Goal: Task Accomplishment & Management: Manage account settings

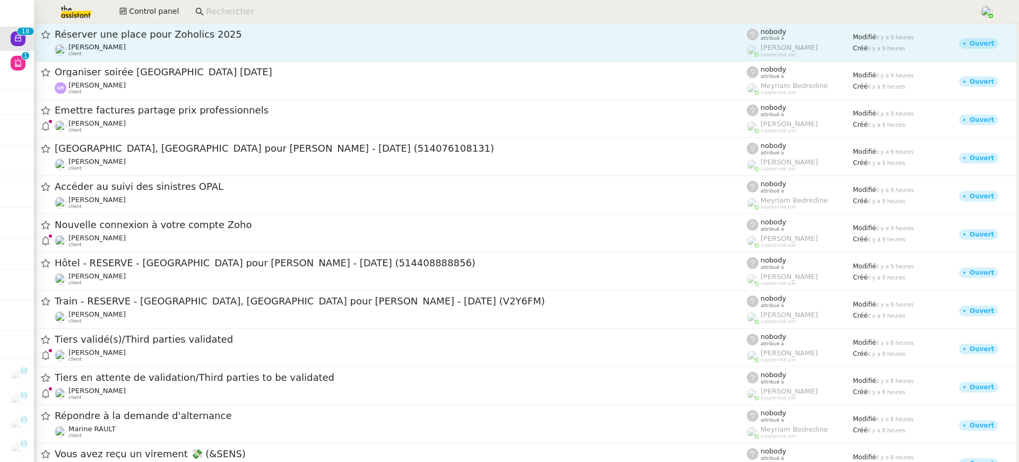
click at [95, 38] on span "Réserver une place pour Zoholics 2025" at bounding box center [401, 35] width 692 height 10
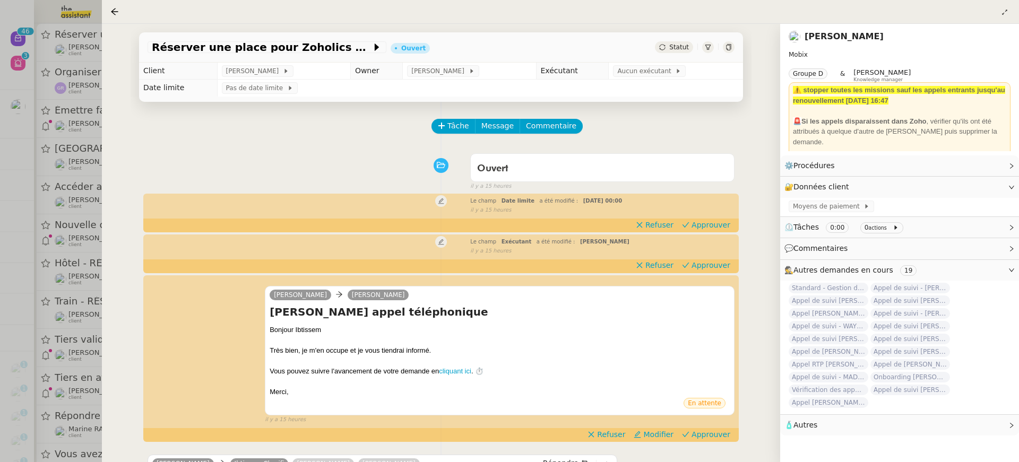
scroll to position [150, 0]
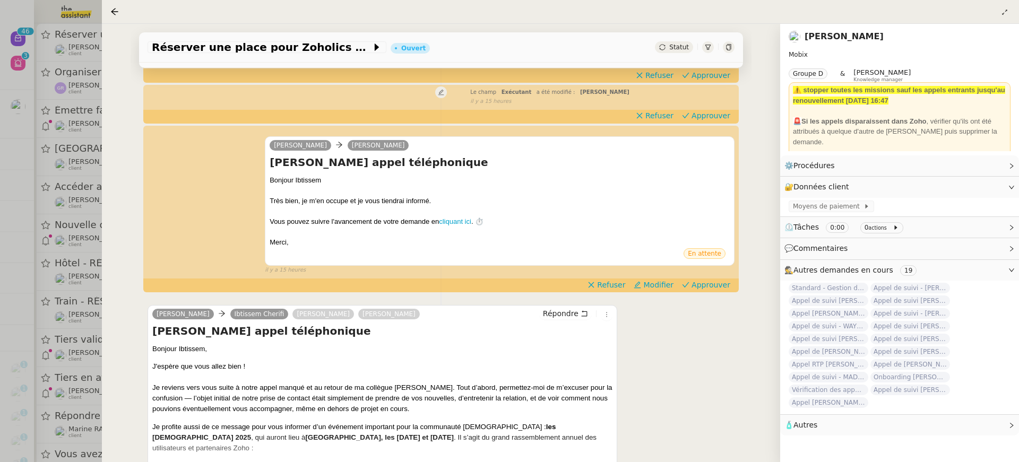
click at [99, 251] on div at bounding box center [509, 231] width 1019 height 462
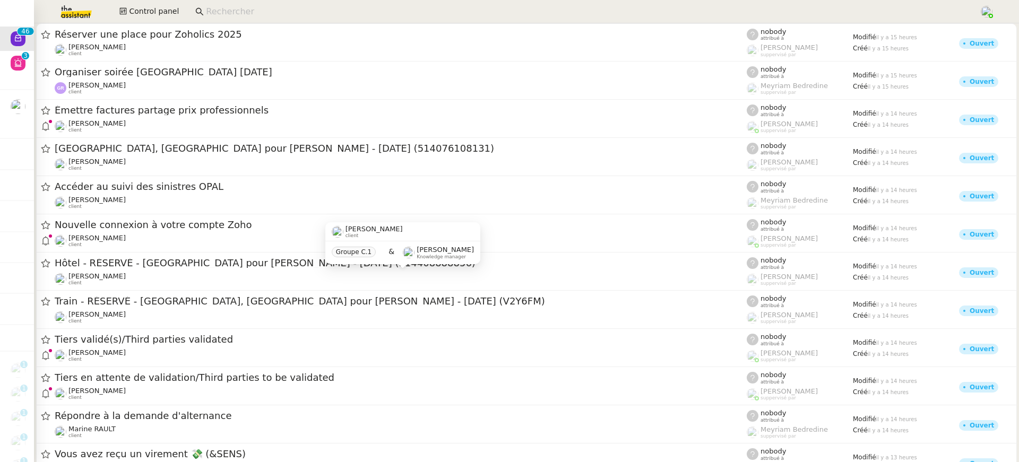
click at [133, 277] on div "[PERSON_NAME] client" at bounding box center [401, 279] width 692 height 14
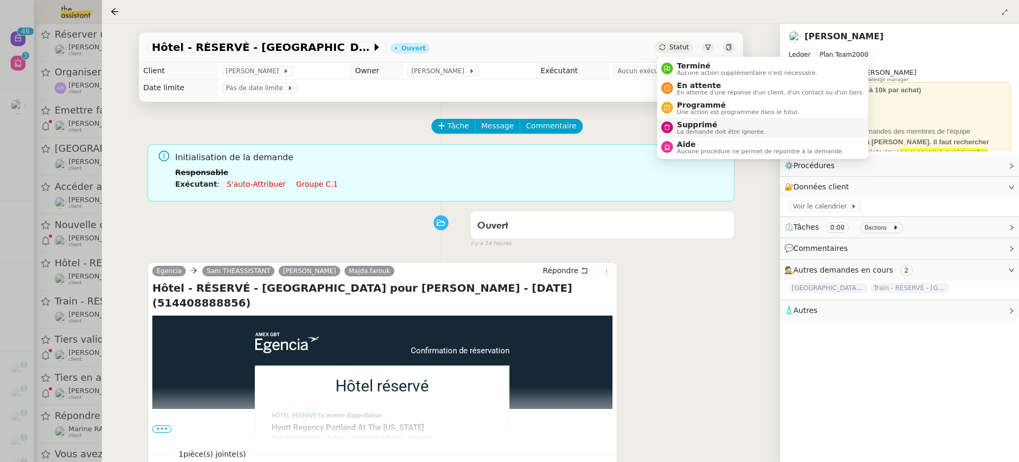
click at [719, 129] on span "La demande doit être ignorée." at bounding box center [721, 132] width 89 height 6
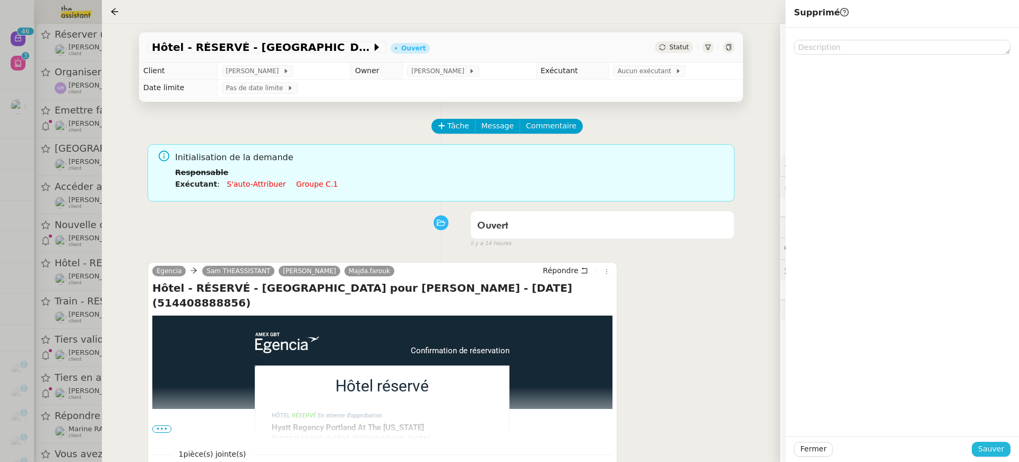
click at [993, 452] on span "Sauver" at bounding box center [992, 449] width 26 height 12
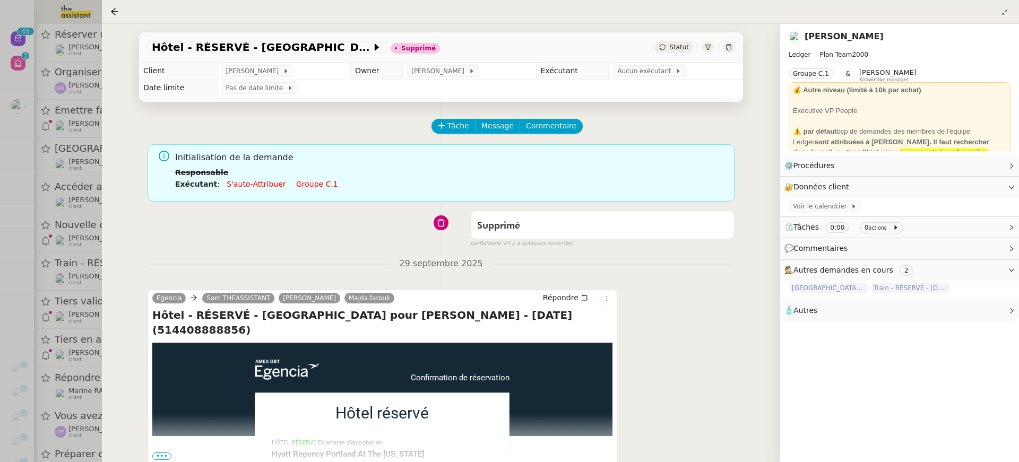
click at [35, 143] on div at bounding box center [509, 231] width 1019 height 462
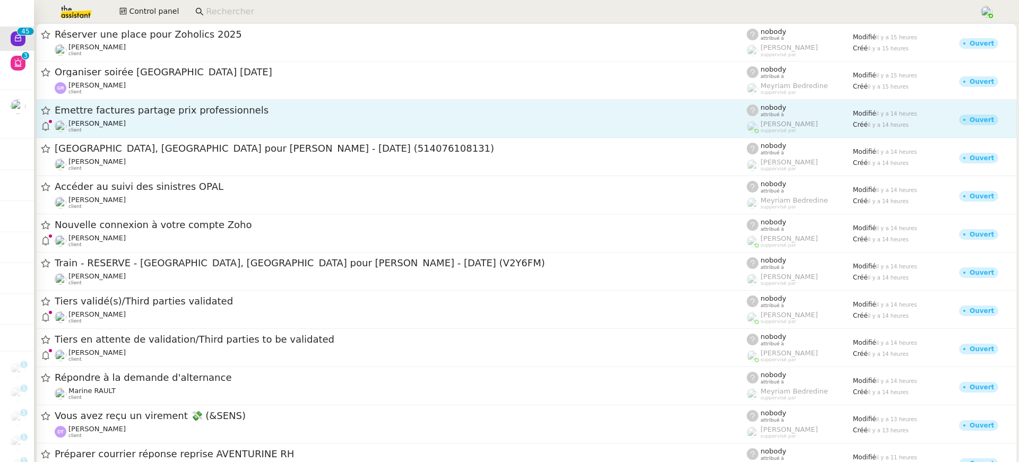
click at [131, 137] on link "Émettre factures partage prix professionnels [PERSON_NAME] client nobody attrib…" at bounding box center [526, 119] width 981 height 38
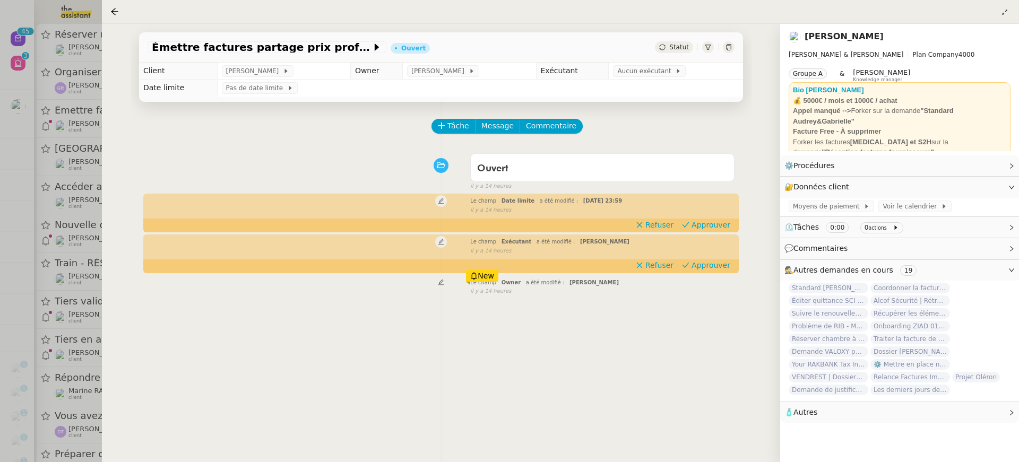
click at [90, 135] on div at bounding box center [509, 231] width 1019 height 462
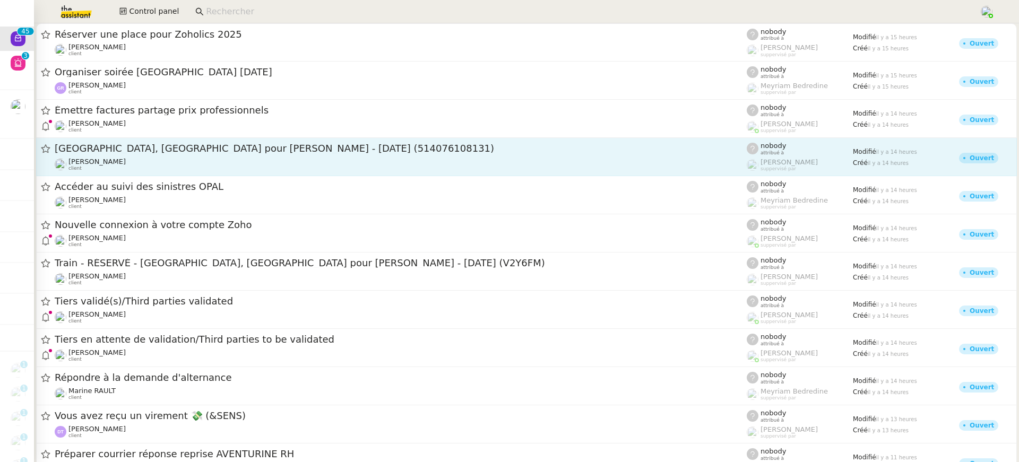
click at [128, 159] on div "[PERSON_NAME] client" at bounding box center [401, 165] width 692 height 14
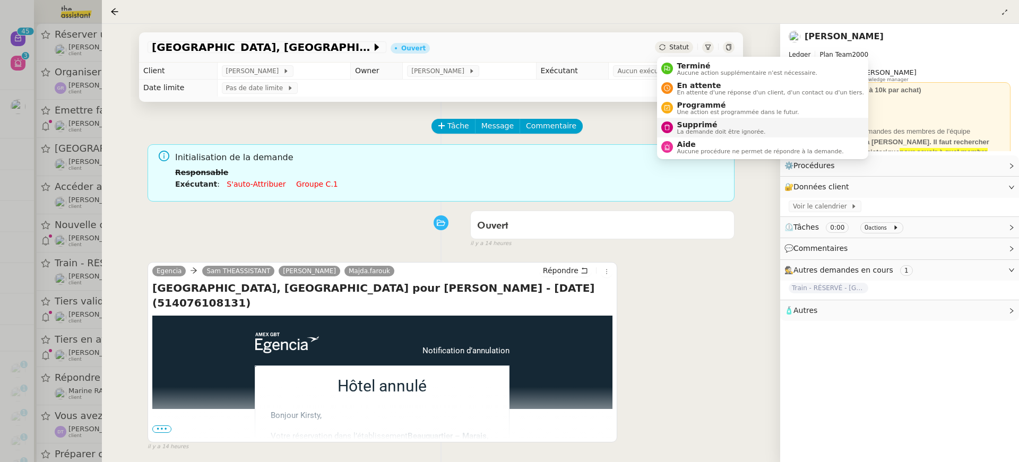
click at [712, 123] on span "Supprimé" at bounding box center [721, 125] width 89 height 8
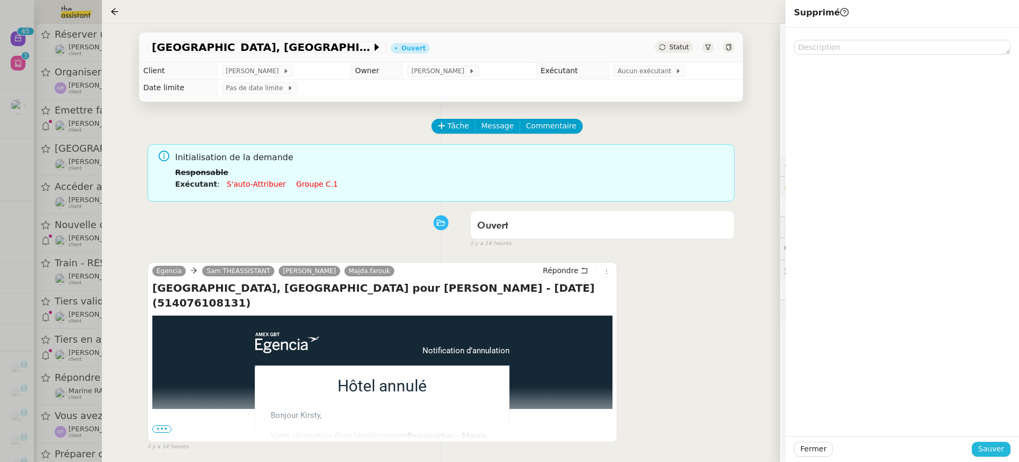
click at [997, 448] on span "Sauver" at bounding box center [992, 449] width 26 height 12
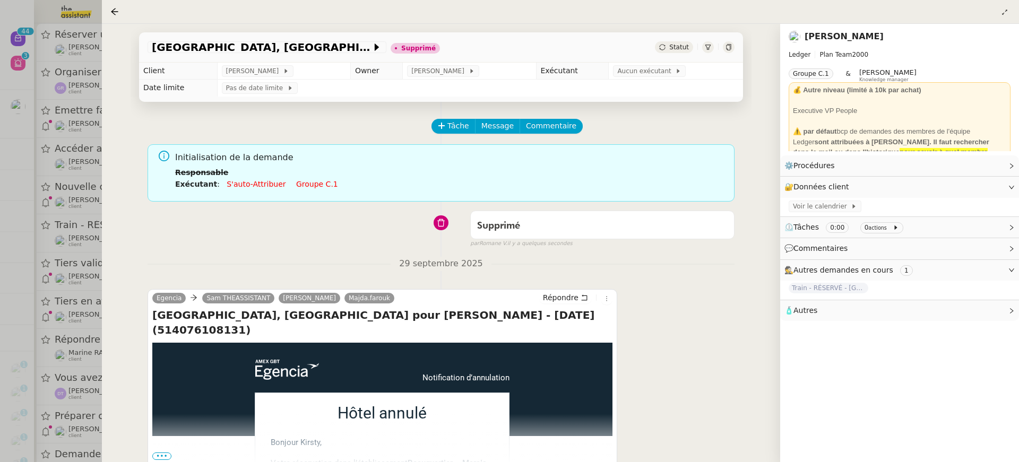
click at [65, 187] on div at bounding box center [509, 231] width 1019 height 462
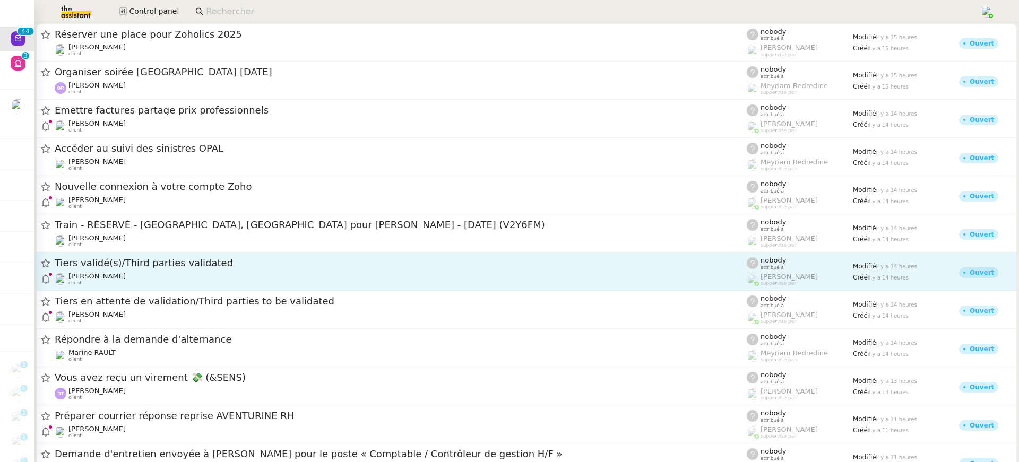
click at [170, 286] on div "[PERSON_NAME] client" at bounding box center [401, 279] width 692 height 14
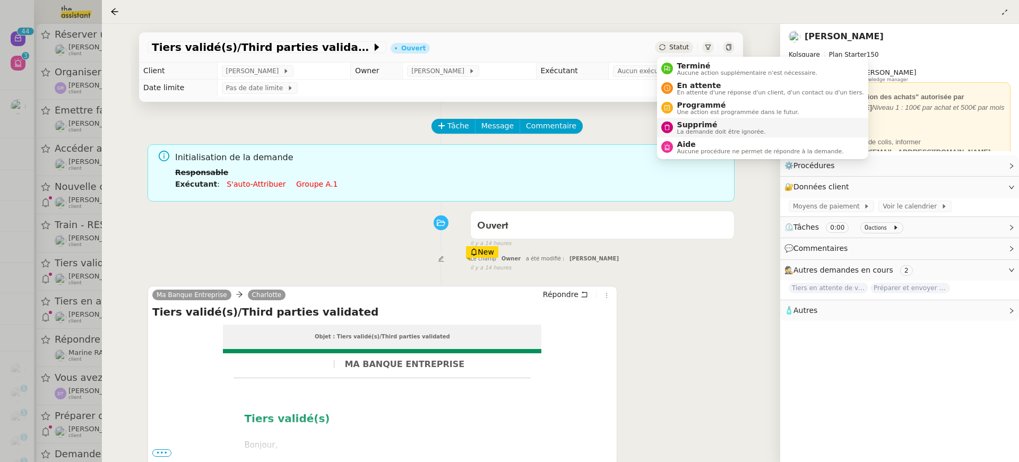
click at [701, 129] on span "La demande doit être ignorée." at bounding box center [721, 132] width 89 height 6
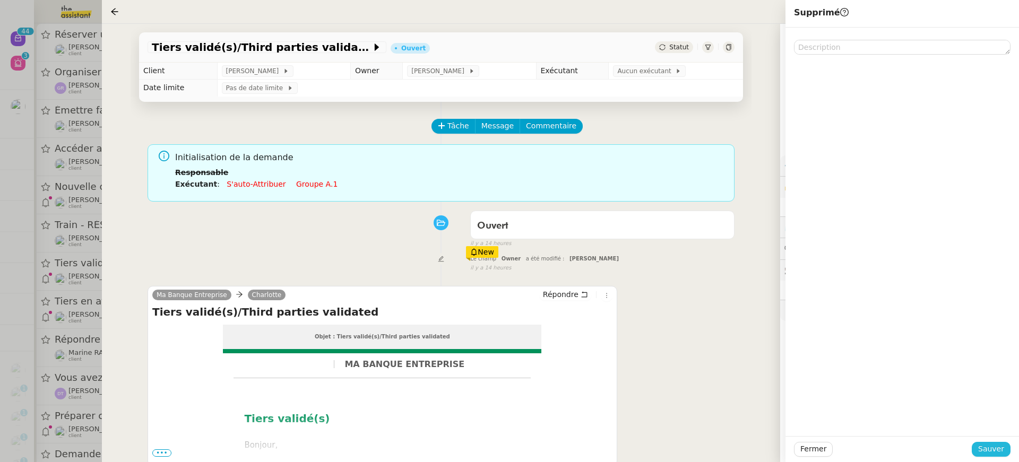
click at [987, 453] on span "Sauver" at bounding box center [992, 449] width 26 height 12
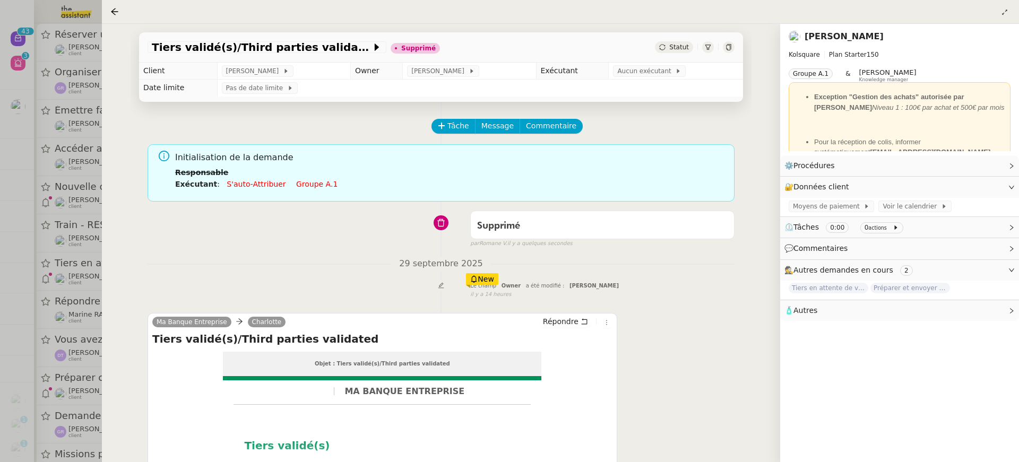
click at [65, 231] on div at bounding box center [509, 231] width 1019 height 462
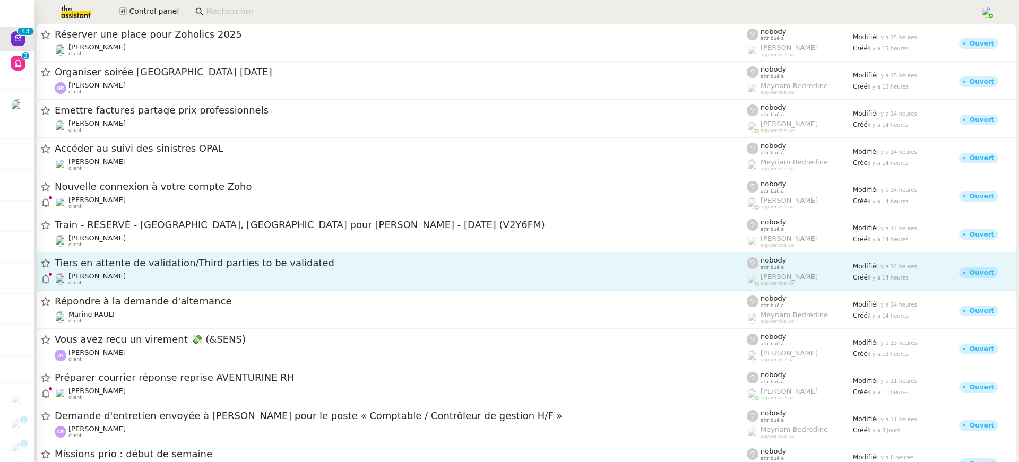
click at [116, 276] on div "[PERSON_NAME] client" at bounding box center [401, 279] width 692 height 14
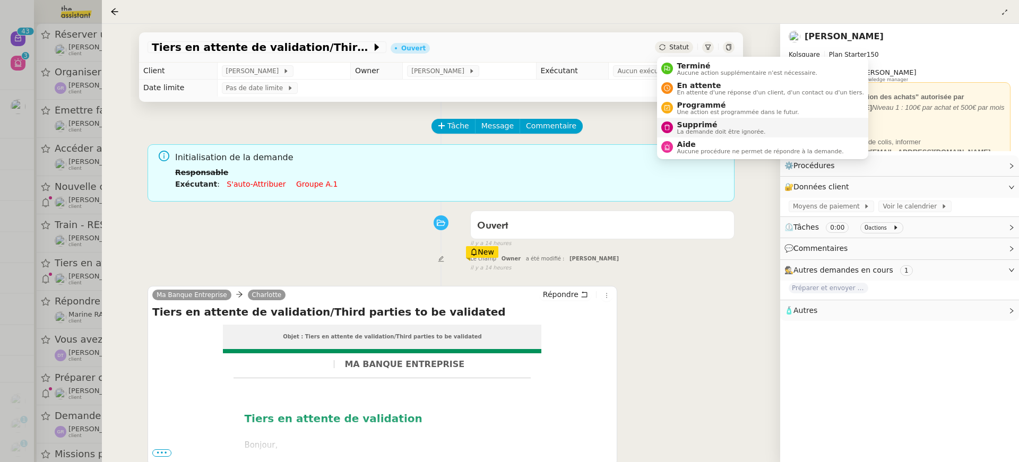
click at [722, 133] on span "La demande doit être ignorée." at bounding box center [721, 132] width 89 height 6
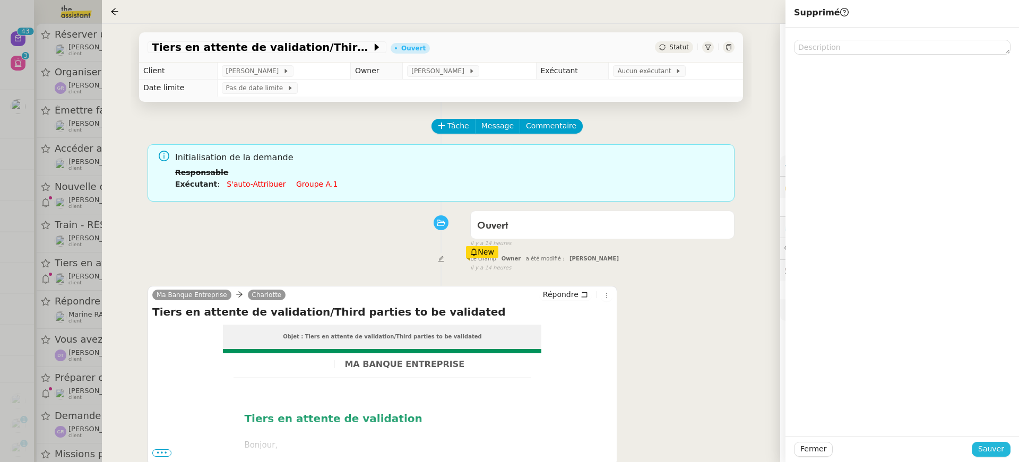
click at [1006, 456] on button "Sauver" at bounding box center [991, 449] width 39 height 15
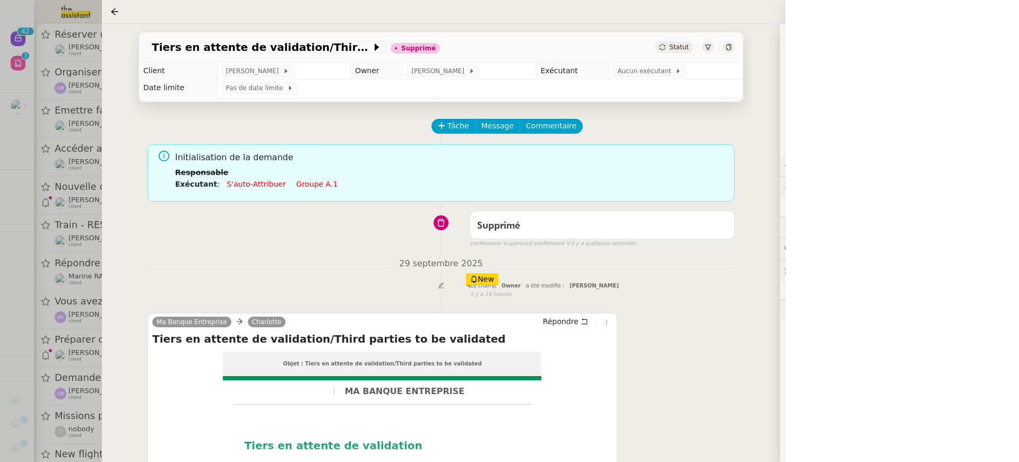
click at [81, 281] on div at bounding box center [509, 231] width 1019 height 462
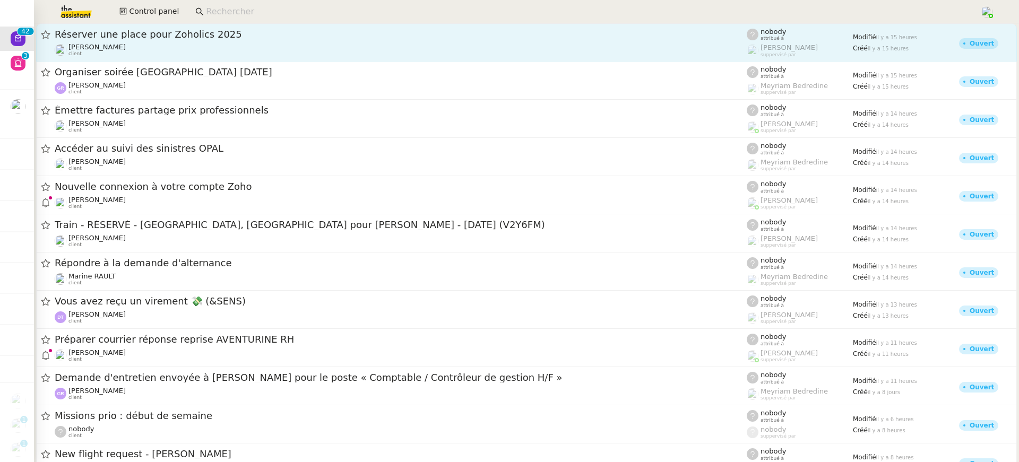
click at [174, 39] on div "Réserver une place pour Zoholics 2025" at bounding box center [401, 34] width 692 height 13
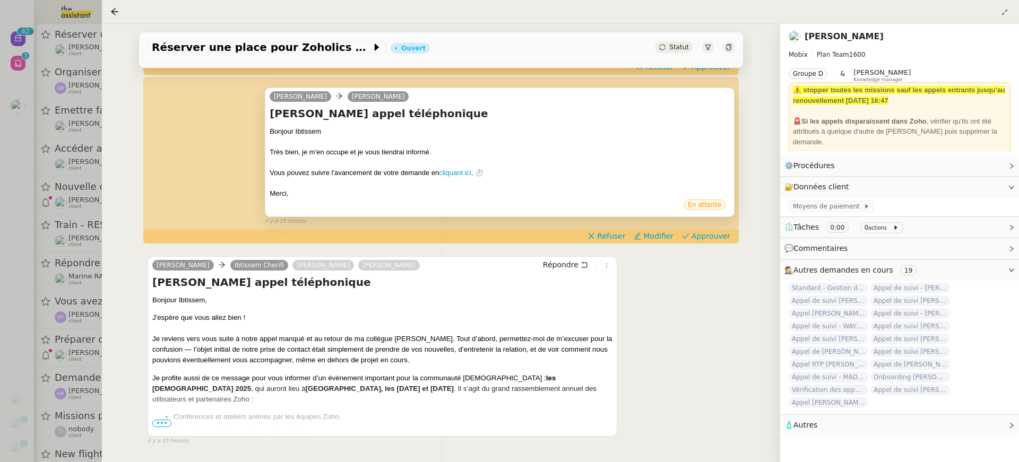
scroll to position [233, 0]
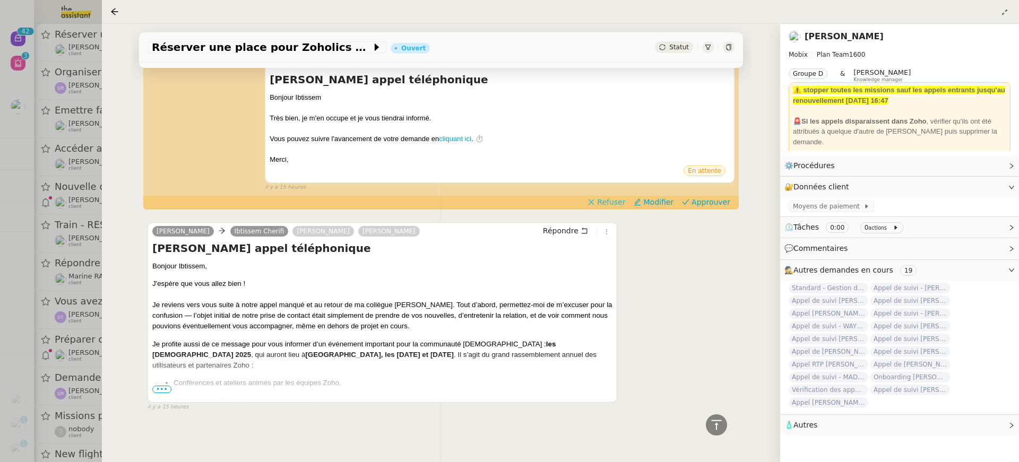
click at [608, 201] on span "Refuser" at bounding box center [611, 202] width 28 height 11
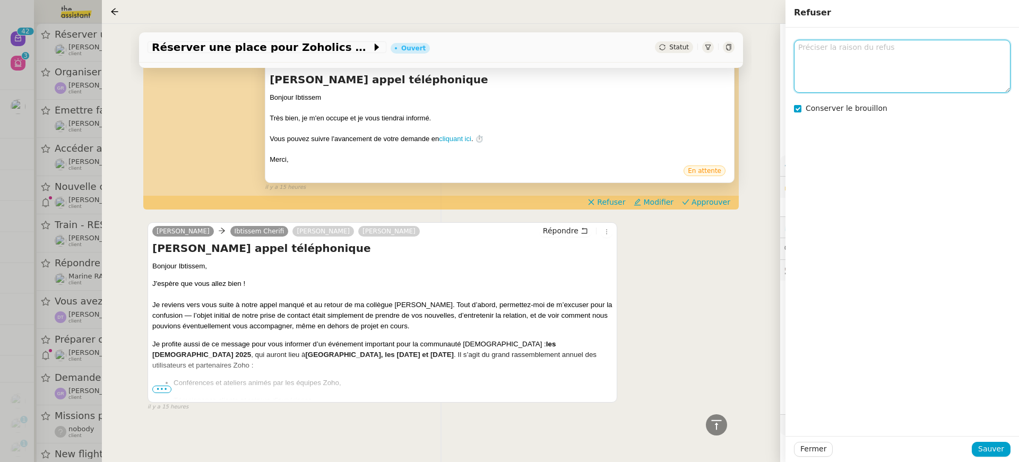
click at [831, 74] on textarea at bounding box center [902, 66] width 217 height 53
type textarea "on est en copie"
click at [841, 109] on span "Conserver le brouillon" at bounding box center [847, 108] width 82 height 8
click at [1000, 444] on span "Sauver" at bounding box center [992, 449] width 26 height 12
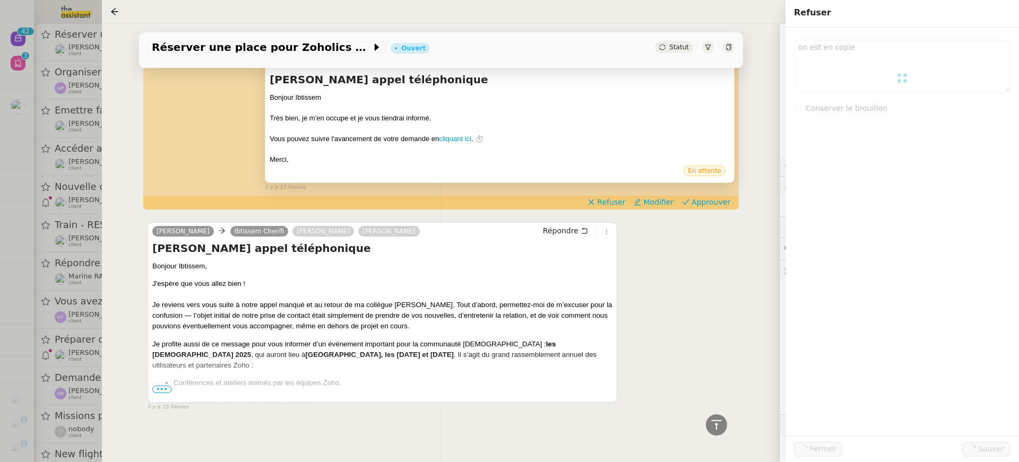
click at [165, 392] on span "•••" at bounding box center [161, 389] width 19 height 7
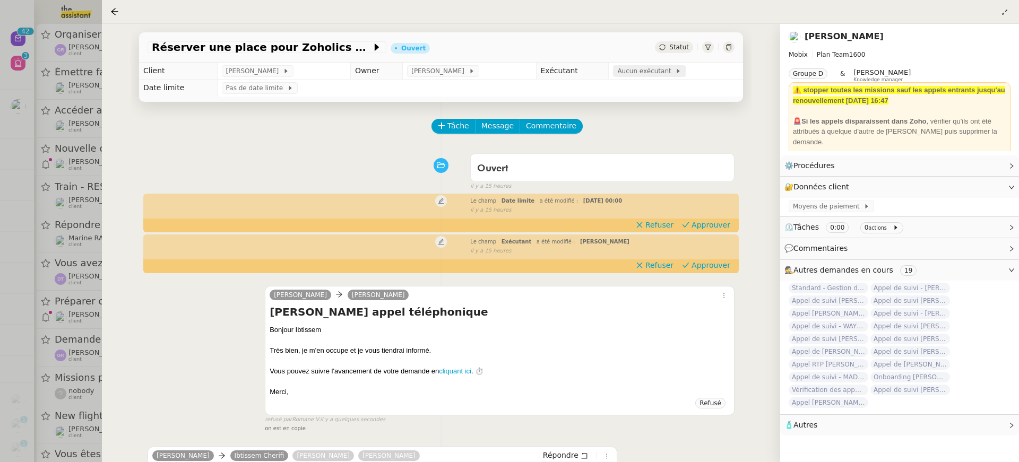
click at [637, 73] on span "Aucun exécutant" at bounding box center [646, 71] width 58 height 11
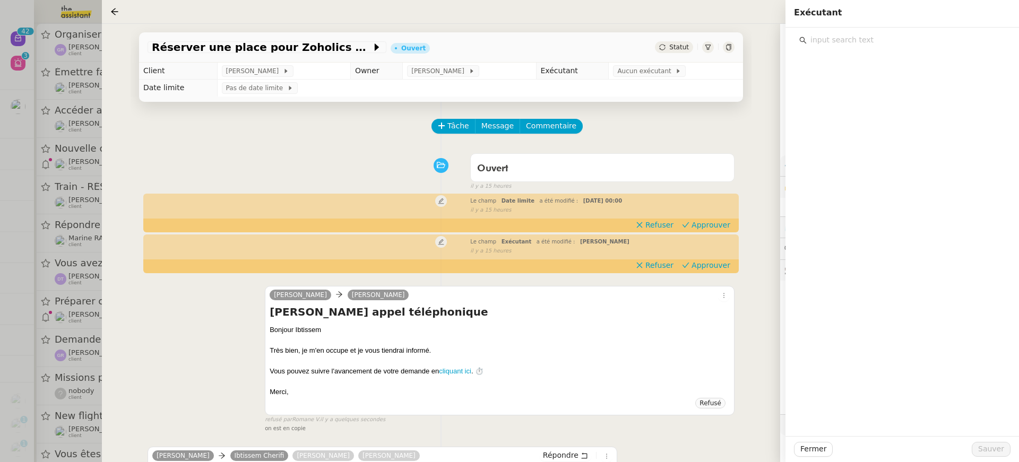
click at [840, 49] on div at bounding box center [903, 232] width 234 height 409
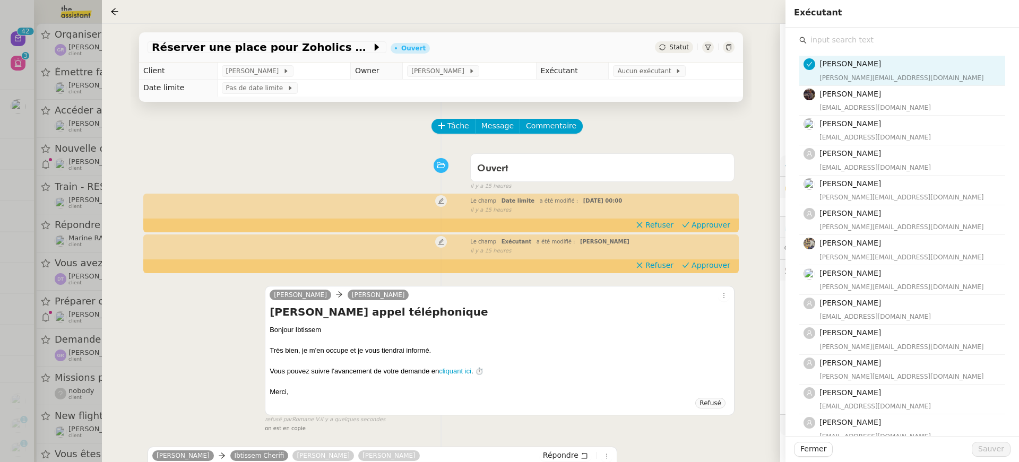
click at [838, 45] on input "text" at bounding box center [906, 40] width 199 height 14
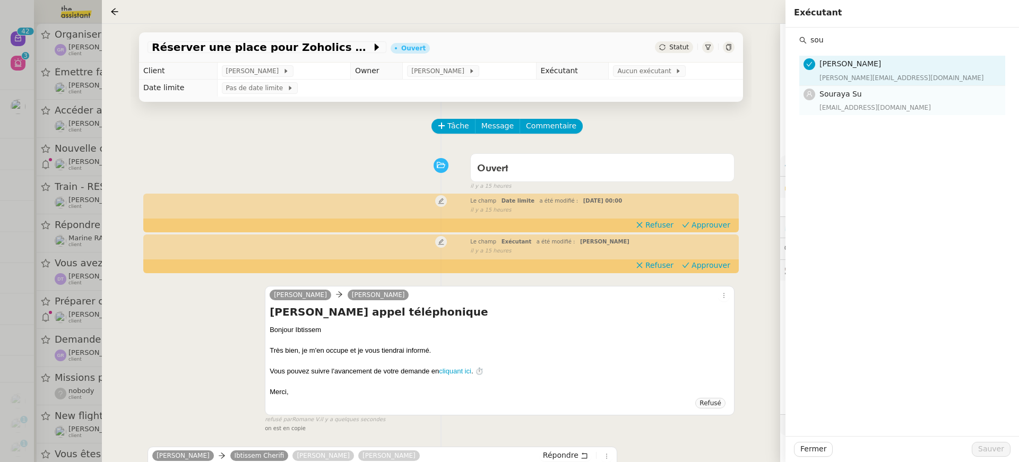
type input "sou"
click at [838, 91] on span "Souraya Su" at bounding box center [841, 94] width 42 height 8
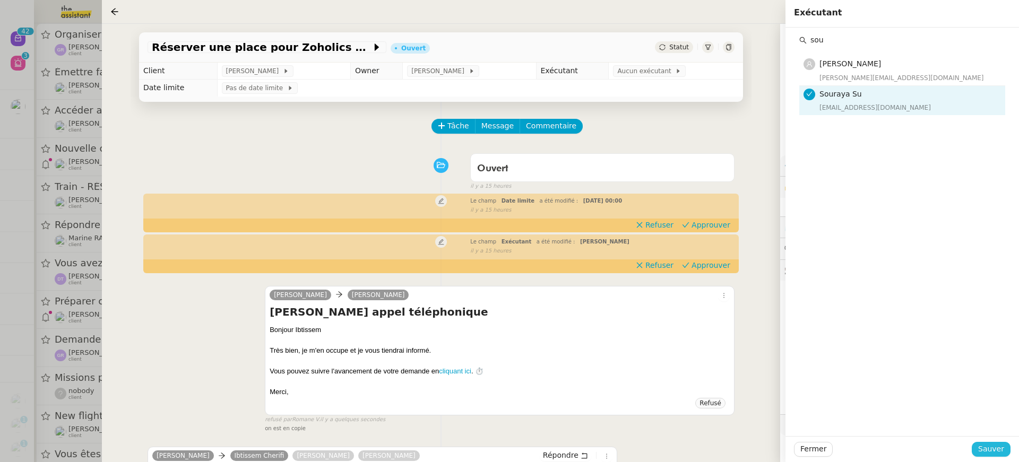
click at [1004, 447] on span "Sauver" at bounding box center [992, 449] width 26 height 12
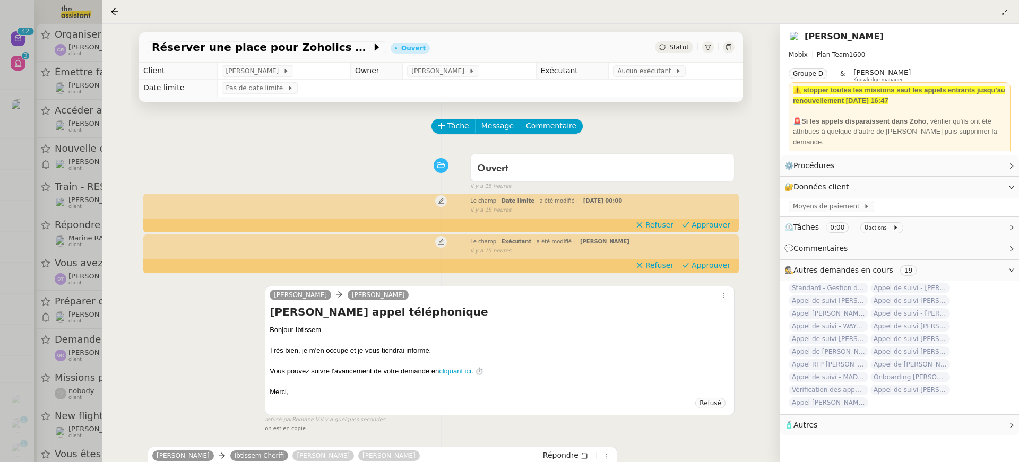
click at [48, 53] on div at bounding box center [509, 231] width 1019 height 462
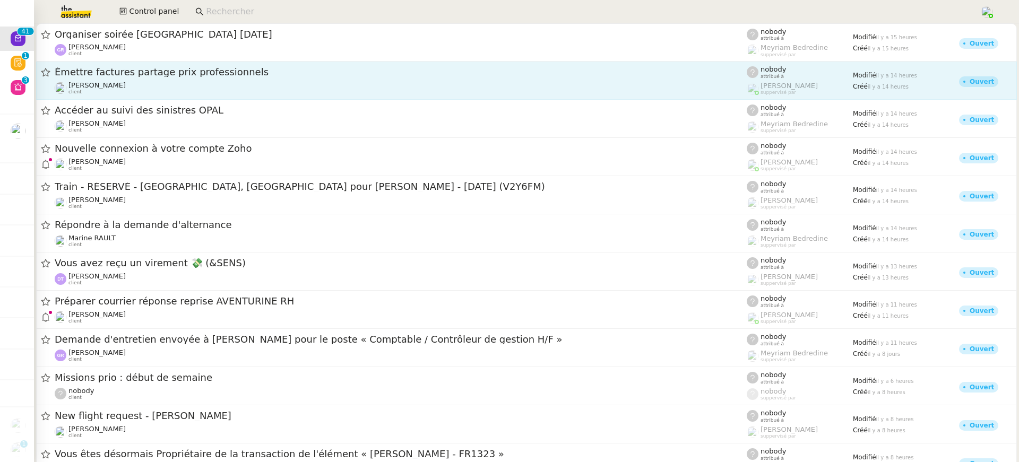
click at [171, 67] on div "Émettre factures partage prix professionnels" at bounding box center [401, 72] width 692 height 13
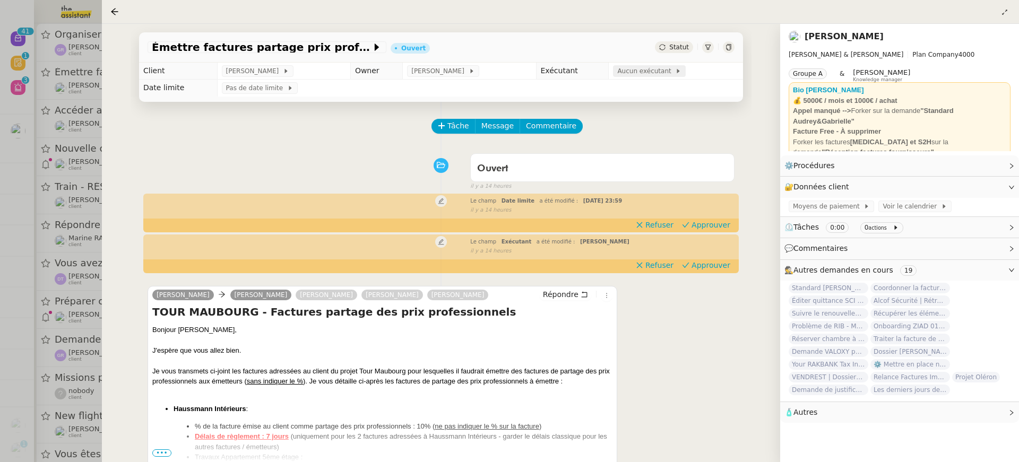
click at [649, 67] on span "Aucun exécutant" at bounding box center [646, 71] width 58 height 11
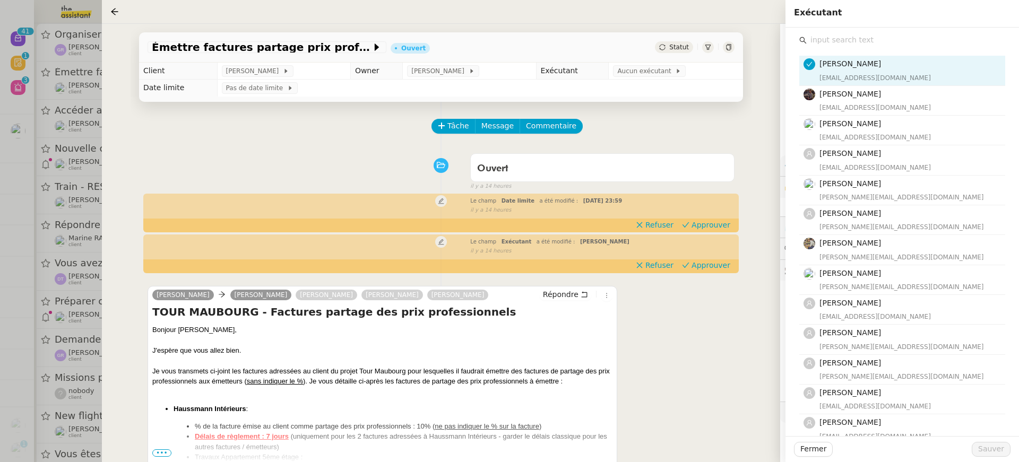
click at [891, 49] on div "[PERSON_NAME] [PERSON_NAME][EMAIL_ADDRESS][DOMAIN_NAME] [PERSON_NAME] [EMAIL_AD…" at bounding box center [903, 350] width 206 height 606
click at [885, 45] on input "text" at bounding box center [906, 40] width 199 height 14
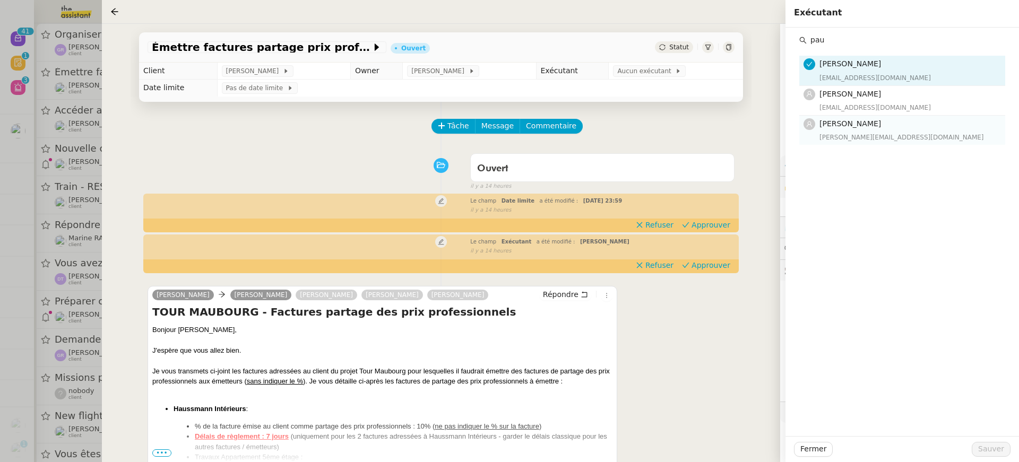
type input "pau"
click at [891, 119] on h4 "[PERSON_NAME]" at bounding box center [909, 124] width 179 height 12
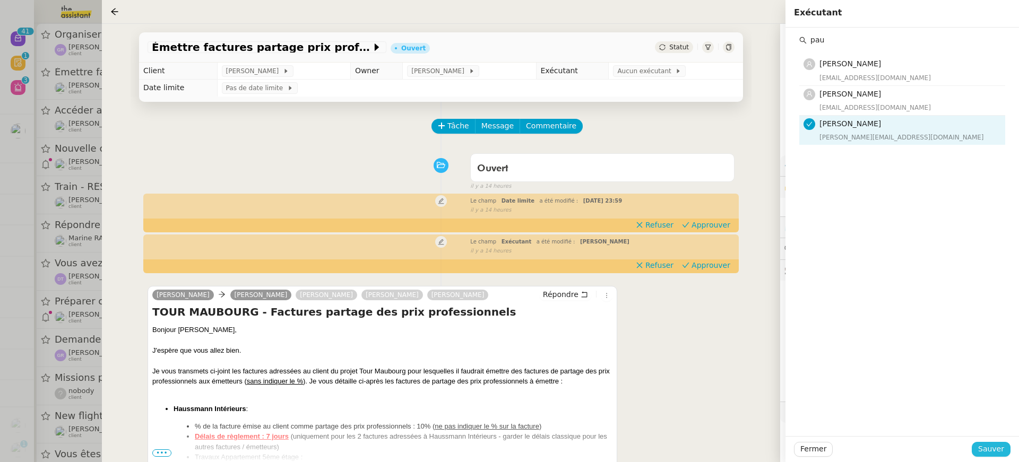
click at [1003, 445] on span "Sauver" at bounding box center [992, 449] width 26 height 12
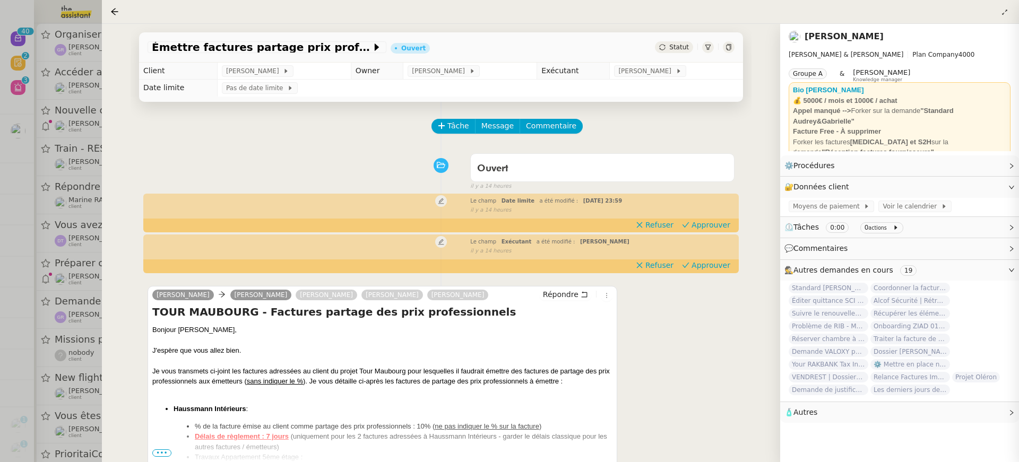
click at [100, 83] on div at bounding box center [509, 231] width 1019 height 462
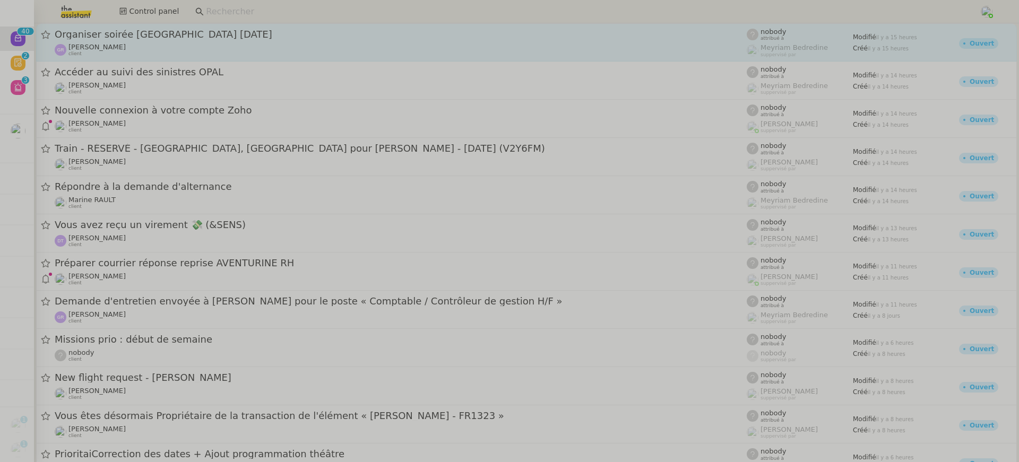
click at [119, 27] on link "Organiser soirée [GEOGRAPHIC_DATA] [DATE] [PERSON_NAME] client nobody attribué …" at bounding box center [526, 42] width 981 height 38
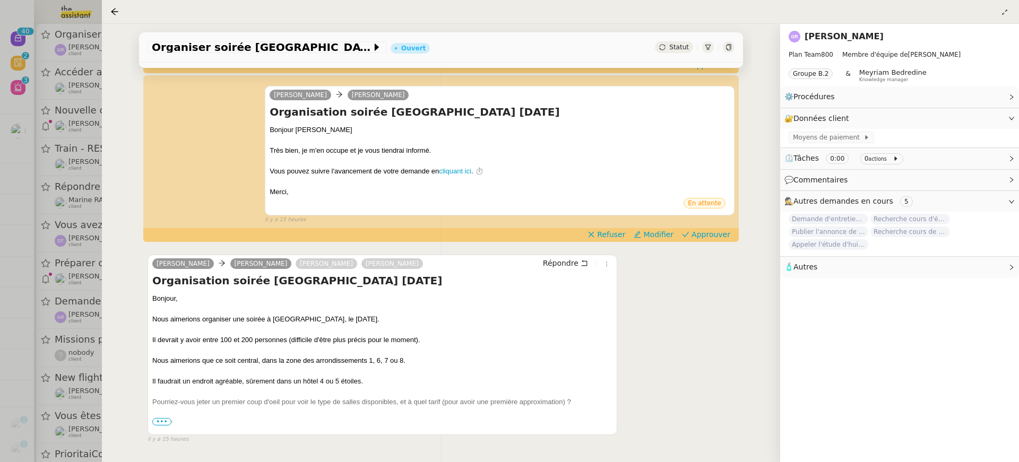
scroll to position [207, 0]
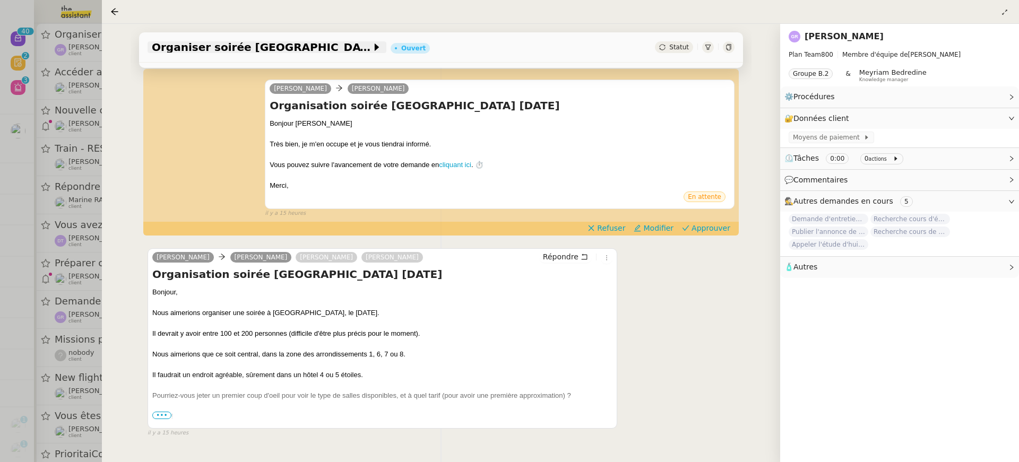
click at [224, 47] on span "Organiser soirée [GEOGRAPHIC_DATA] [DATE]" at bounding box center [262, 47] width 220 height 11
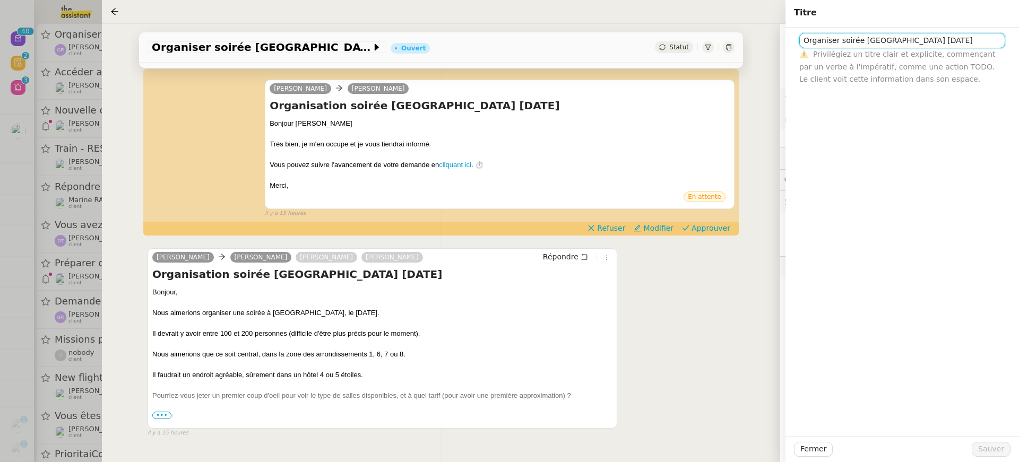
click at [803, 41] on input "Organiser soirée [GEOGRAPHIC_DATA] [DATE]" at bounding box center [903, 40] width 206 height 15
type input "17/12 Organiser soirée [GEOGRAPHIC_DATA] [DATE]"
click at [989, 455] on span "Sauver" at bounding box center [992, 449] width 26 height 12
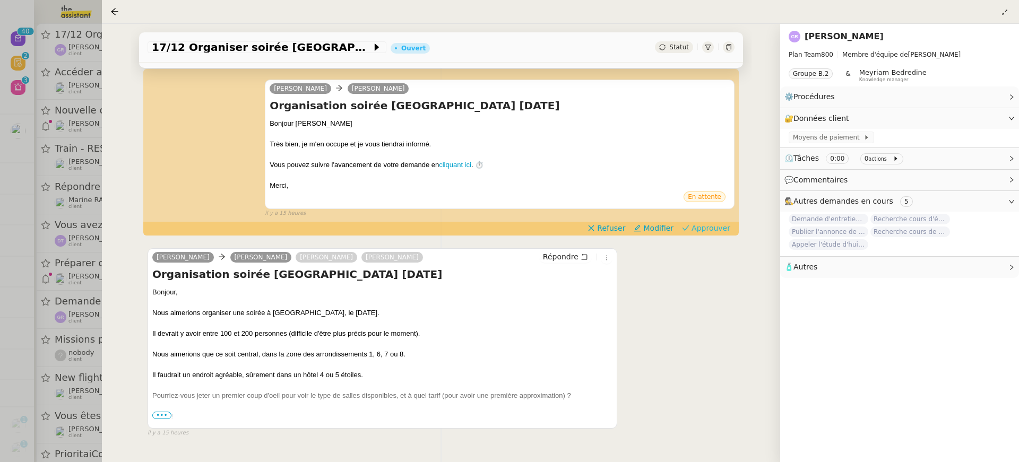
click at [724, 224] on span "Approuver" at bounding box center [711, 228] width 39 height 11
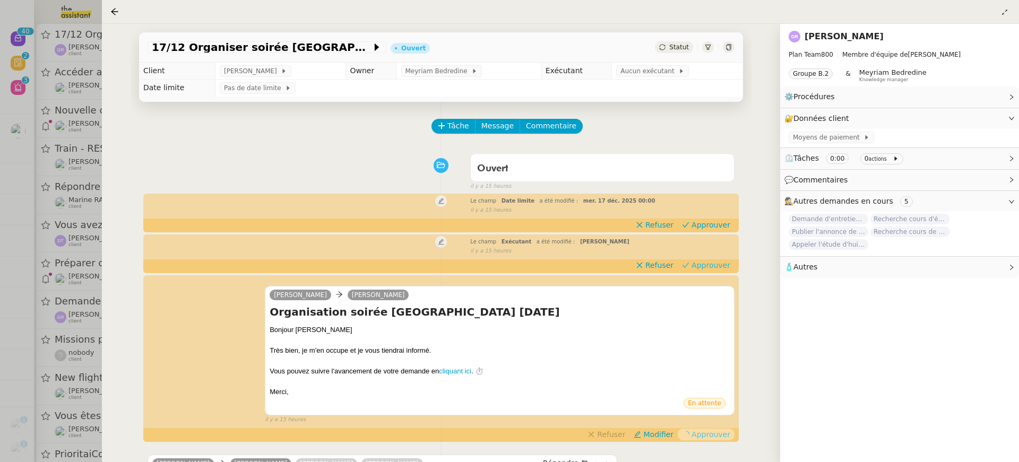
click at [702, 268] on span "Approuver" at bounding box center [711, 265] width 39 height 11
click at [709, 230] on button "Approuver" at bounding box center [706, 225] width 57 height 12
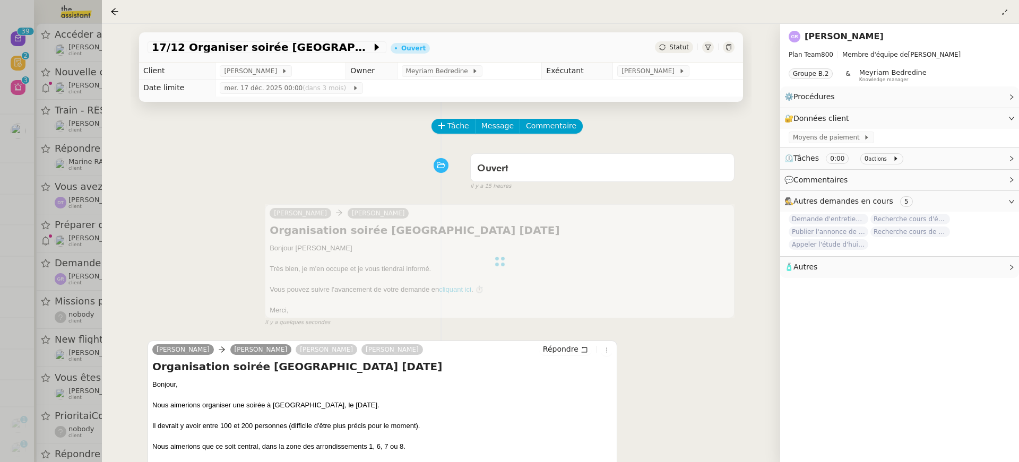
click at [45, 89] on div at bounding box center [509, 231] width 1019 height 462
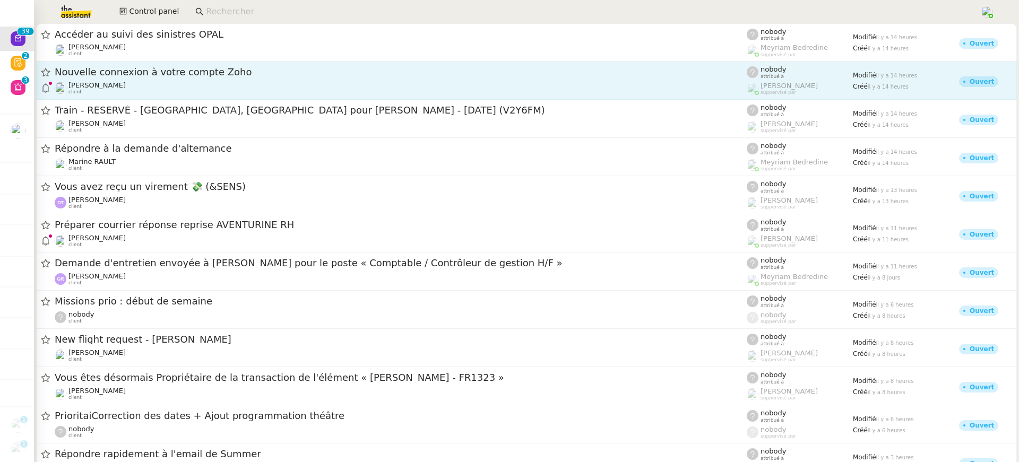
click at [146, 99] on link "Nouvelle connexion à votre compte [PERSON_NAME] client nobody attribué à [PERSO…" at bounding box center [526, 81] width 981 height 38
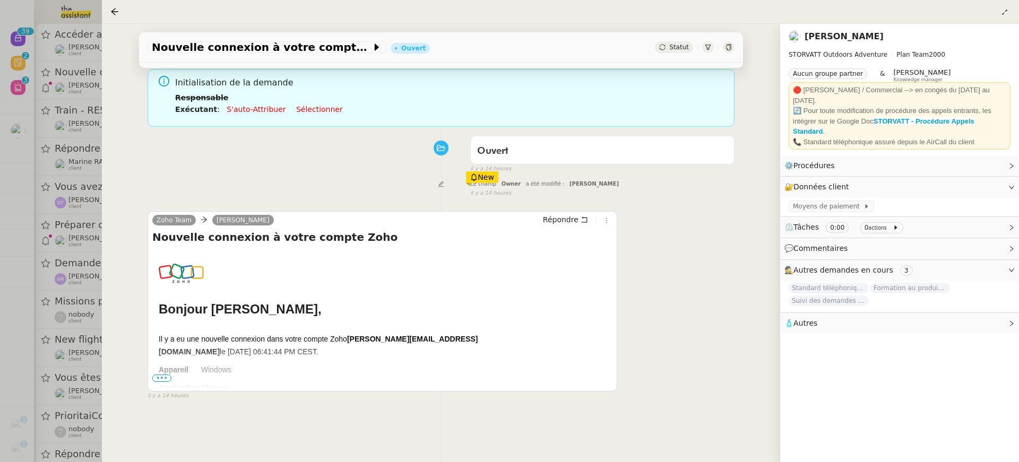
scroll to position [76, 0]
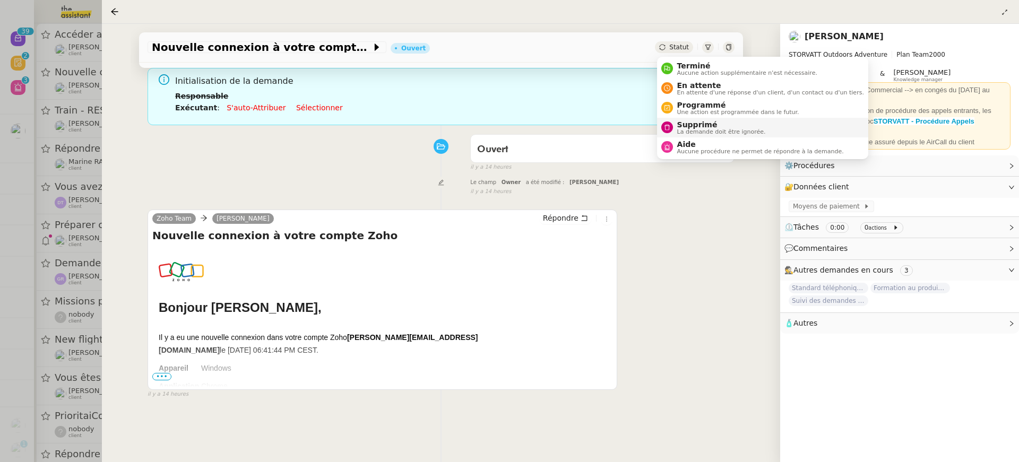
click at [705, 127] on span "Supprimé" at bounding box center [721, 125] width 89 height 8
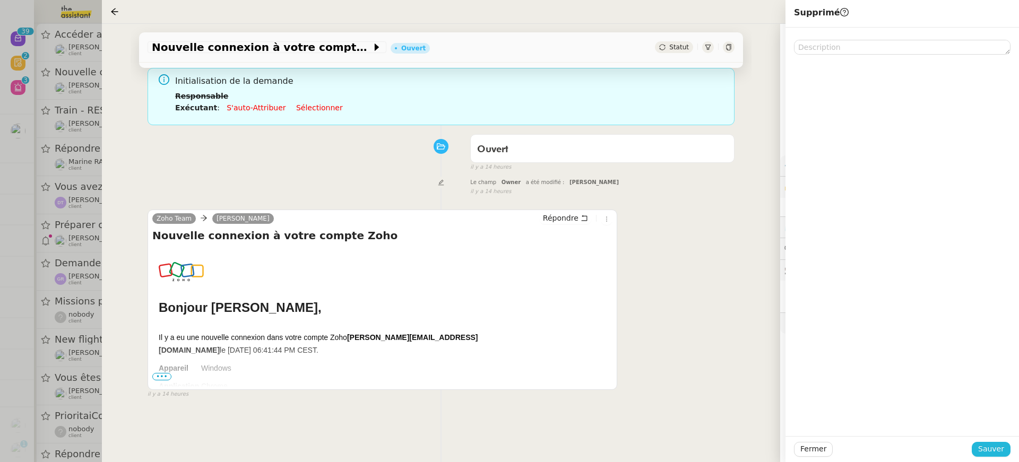
click at [1000, 453] on span "Sauver" at bounding box center [992, 449] width 26 height 12
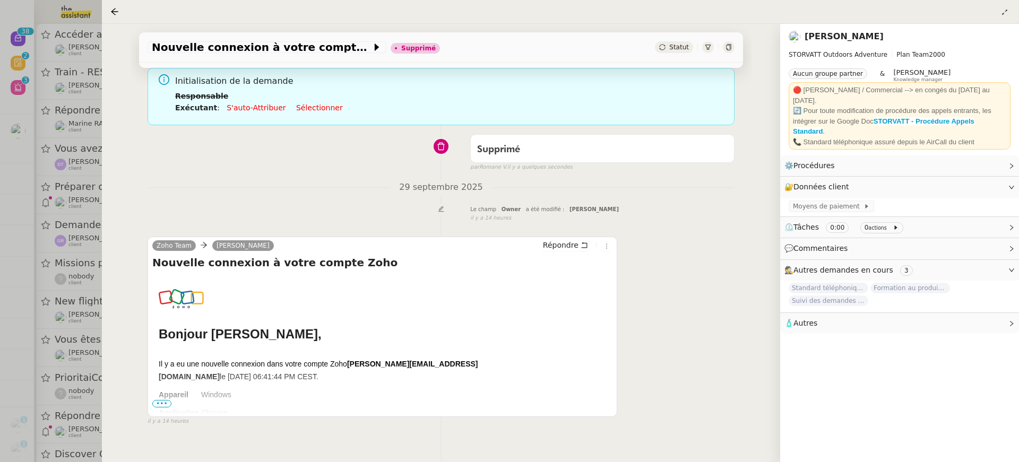
click at [67, 219] on div at bounding box center [509, 231] width 1019 height 462
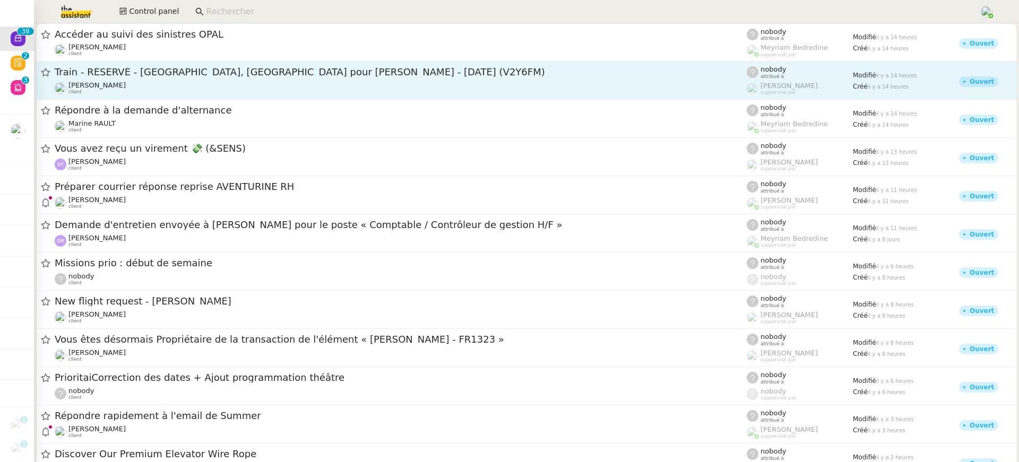
click at [175, 91] on div "[PERSON_NAME] client" at bounding box center [401, 88] width 692 height 14
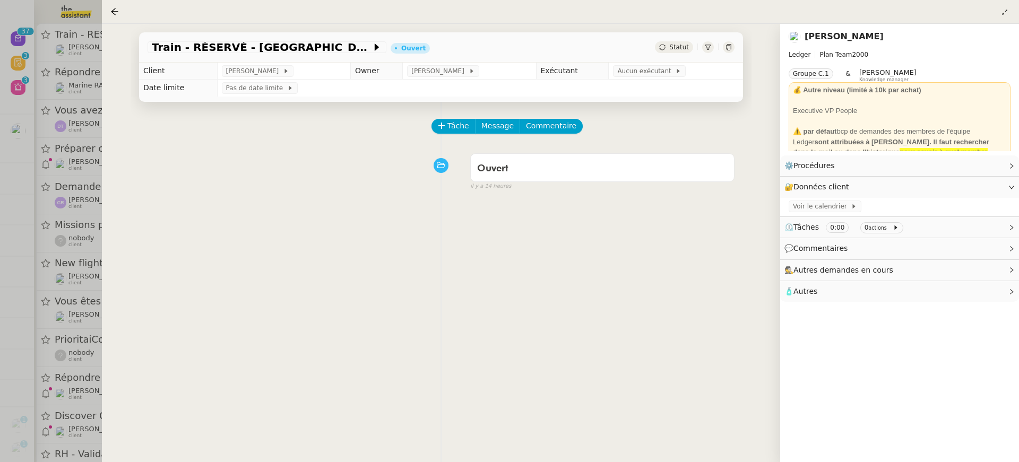
click at [30, 115] on div at bounding box center [509, 231] width 1019 height 462
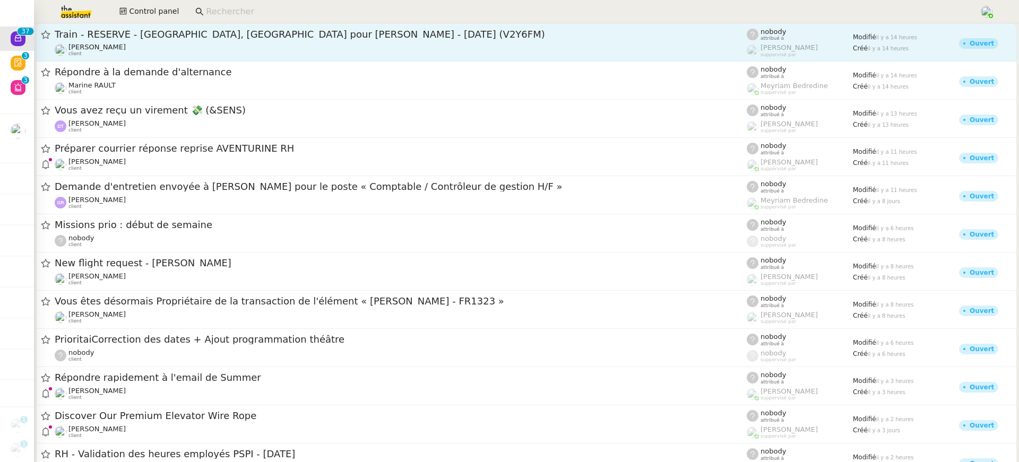
click at [126, 41] on div "Train - RÉSERVÉ - [GEOGRAPHIC_DATA], [GEOGRAPHIC_DATA] pour [PERSON_NAME] - [DA…" at bounding box center [401, 42] width 692 height 29
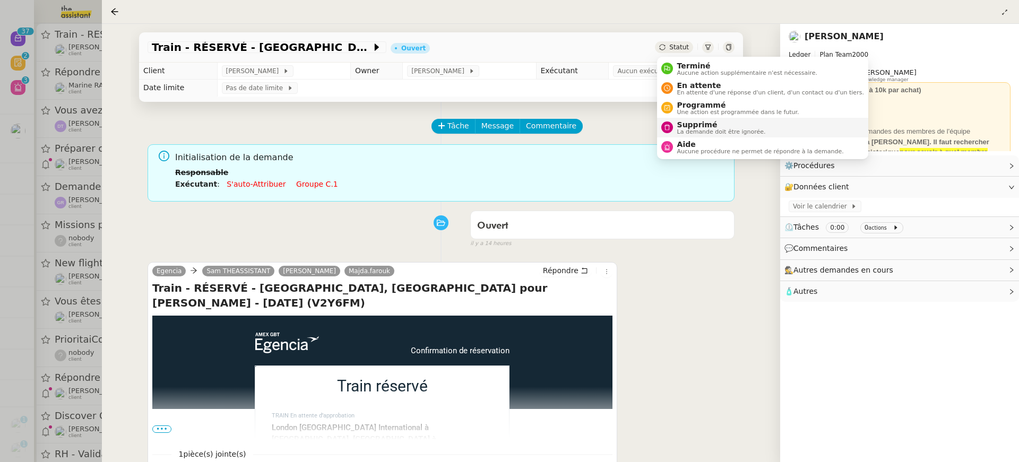
click at [722, 119] on li "Supprimé La demande doit être ignorée." at bounding box center [762, 128] width 211 height 20
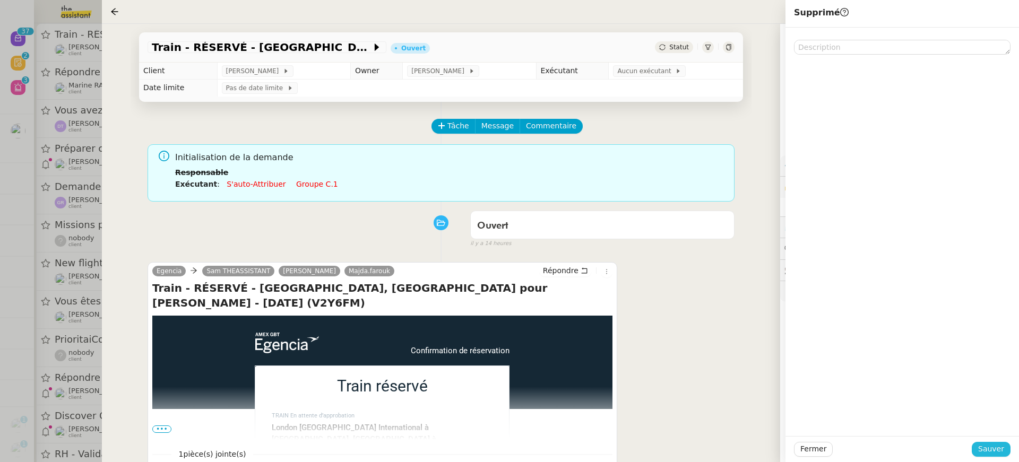
click at [992, 451] on span "Sauver" at bounding box center [992, 449] width 26 height 12
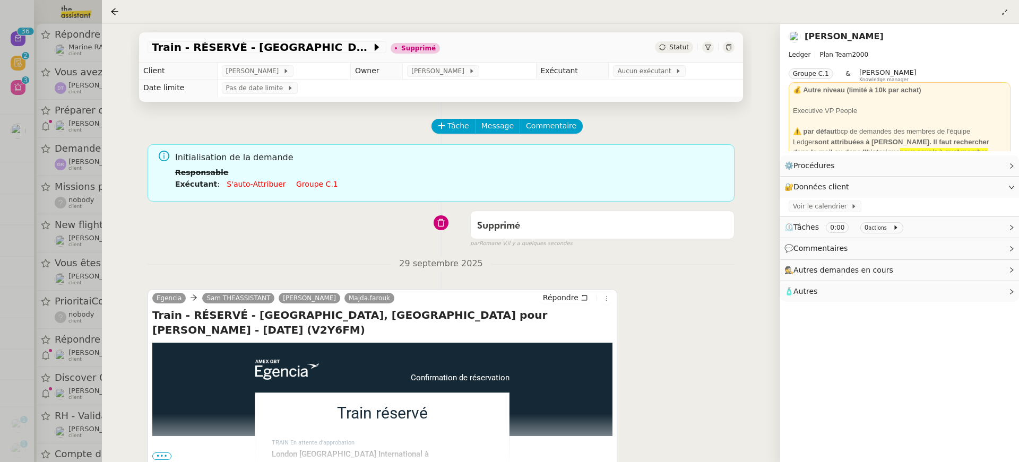
click at [52, 138] on div at bounding box center [509, 231] width 1019 height 462
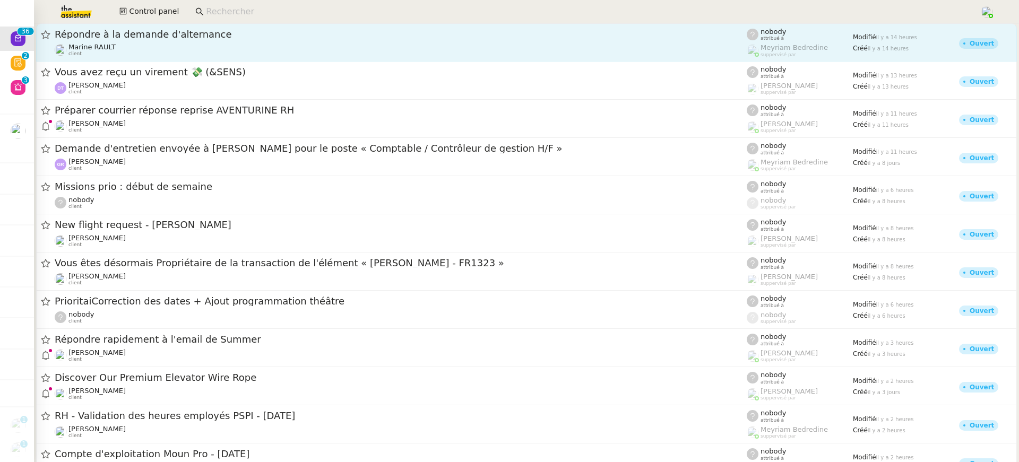
click at [153, 38] on span "Répondre à la demande d'alternance" at bounding box center [401, 35] width 692 height 10
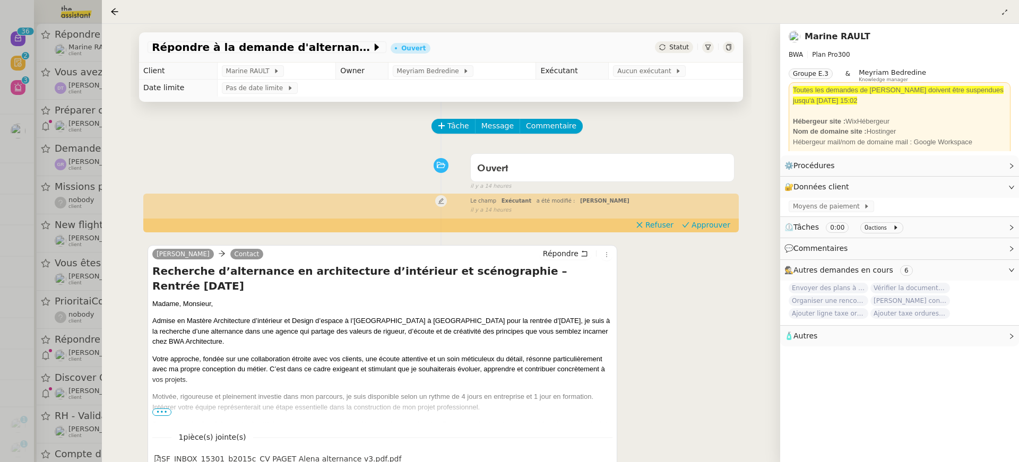
scroll to position [136, 0]
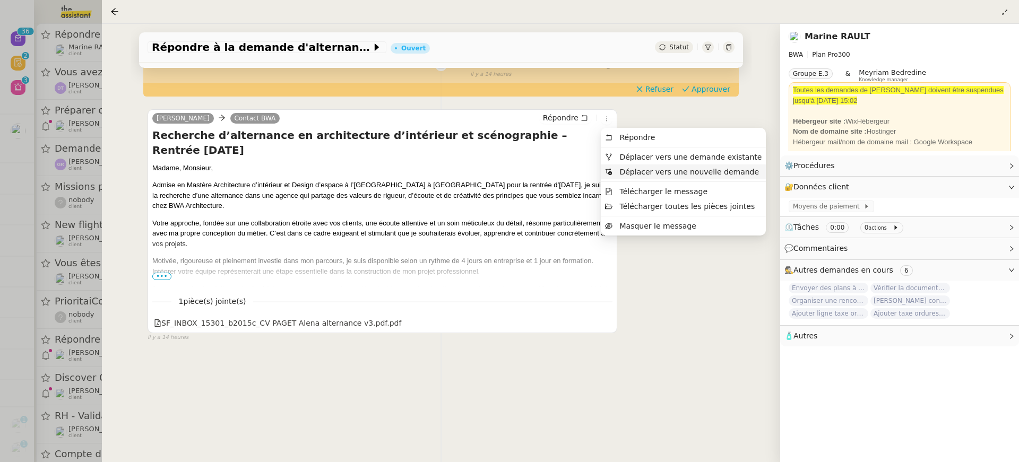
click at [641, 166] on li "Déplacer vers une nouvelle demande" at bounding box center [683, 172] width 165 height 15
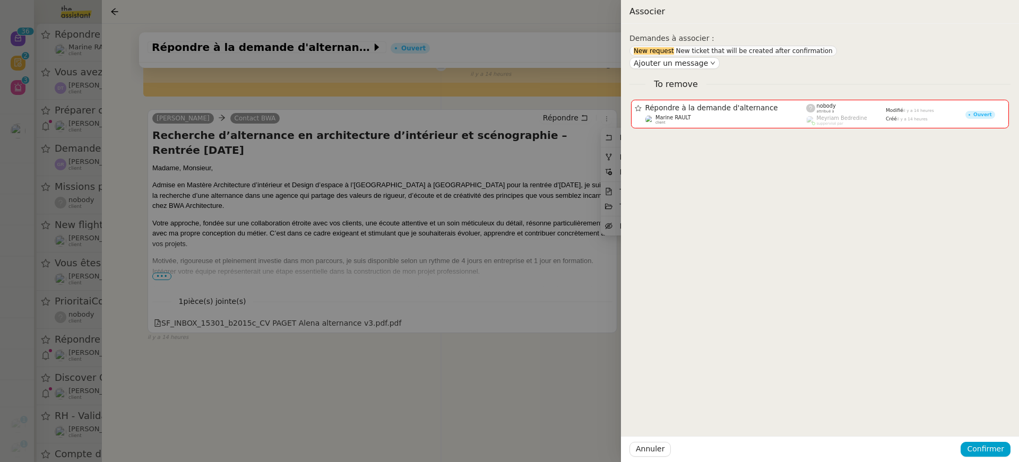
click at [567, 126] on div at bounding box center [509, 231] width 1019 height 462
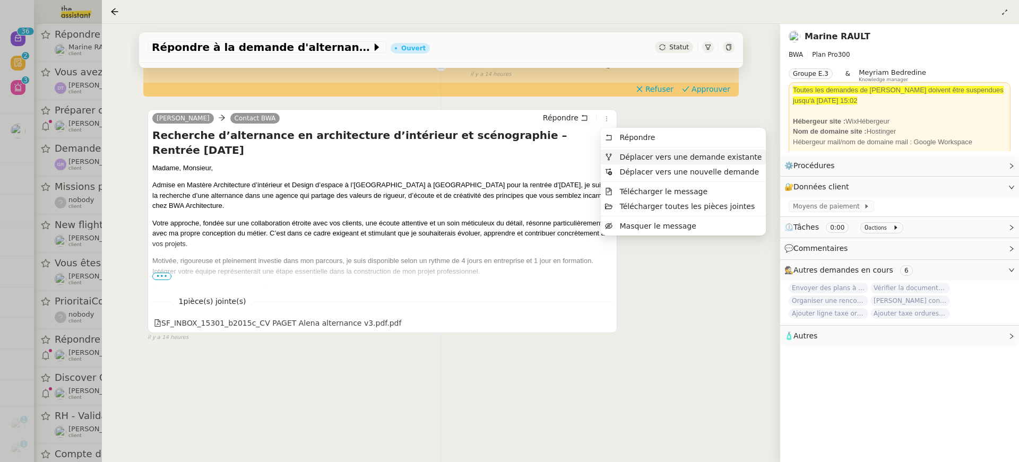
click at [638, 153] on span "Déplacer vers une demande existante" at bounding box center [691, 157] width 142 height 8
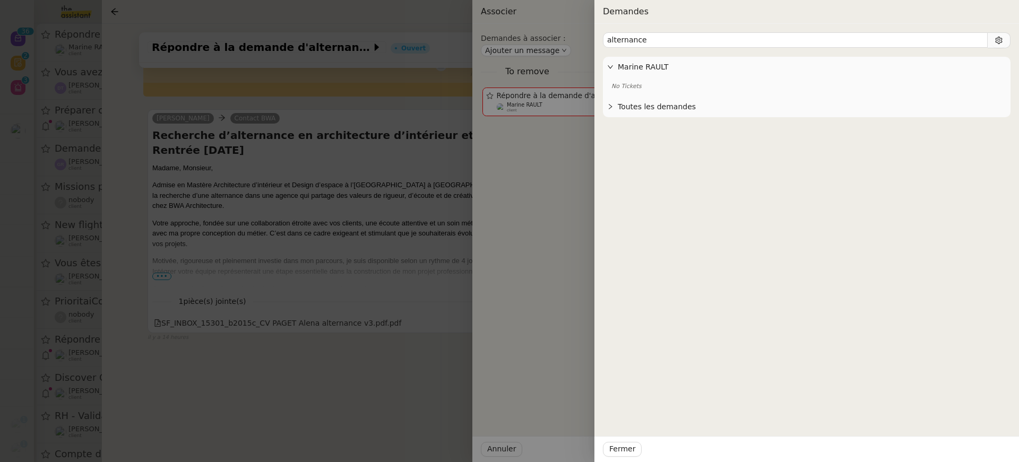
type input "alternance"
click at [380, 202] on div at bounding box center [509, 231] width 1019 height 462
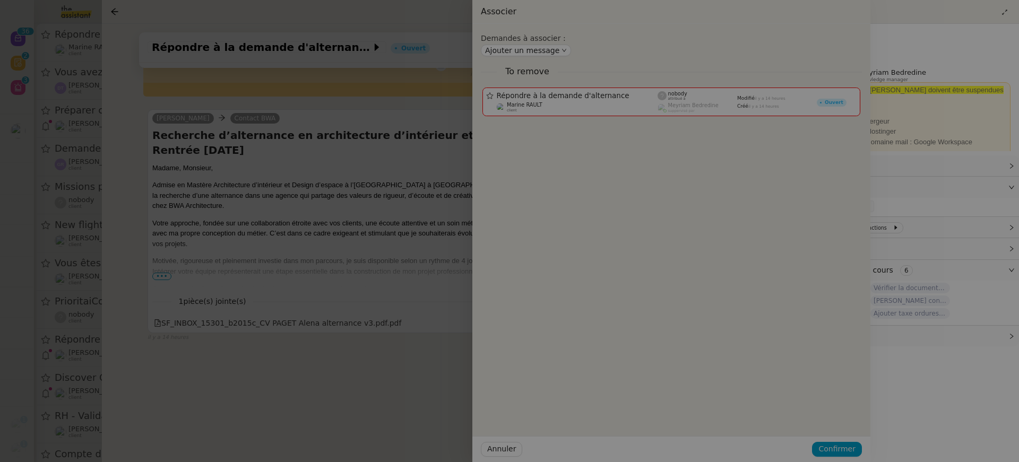
click at [380, 202] on div at bounding box center [360, 231] width 1019 height 462
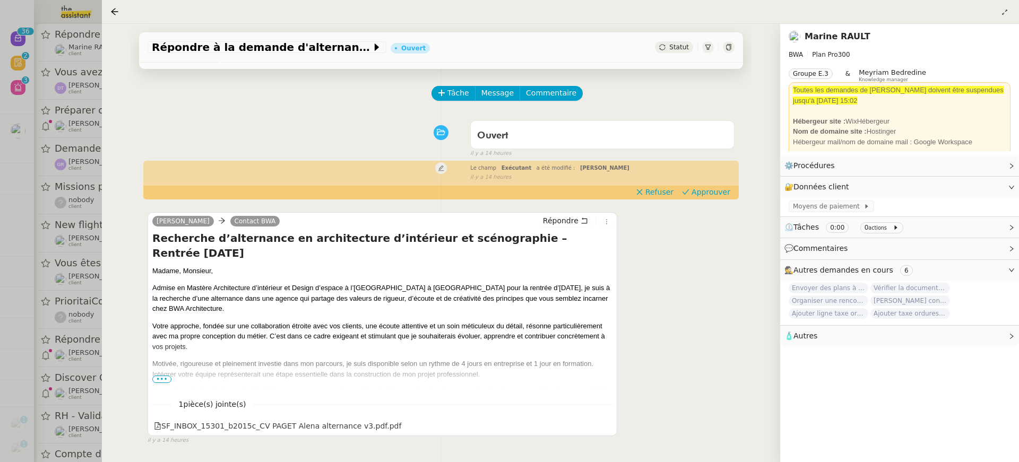
scroll to position [0, 0]
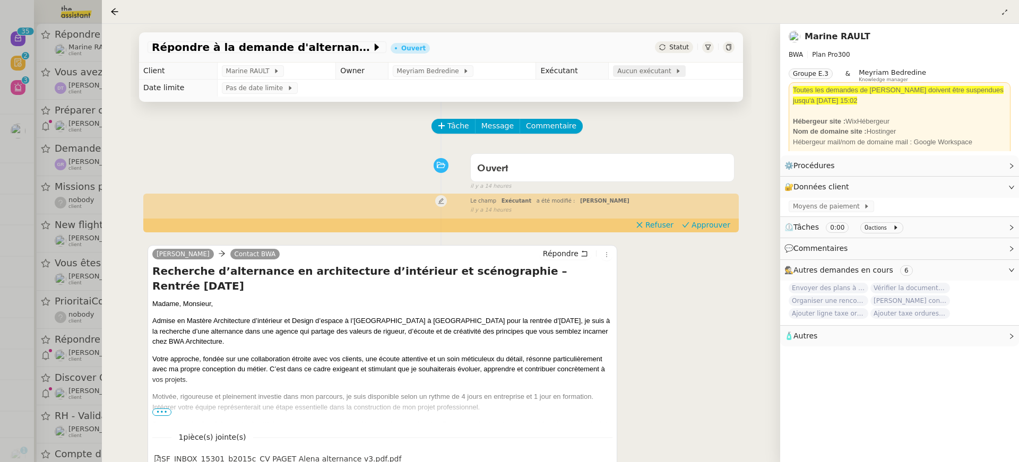
click at [644, 72] on span "Aucun exécutant" at bounding box center [646, 71] width 58 height 11
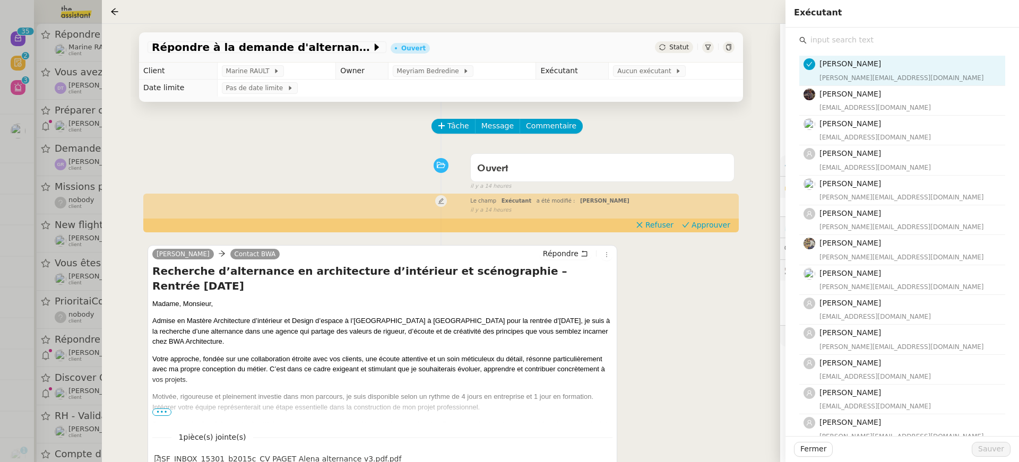
click at [878, 38] on input "text" at bounding box center [906, 40] width 199 height 14
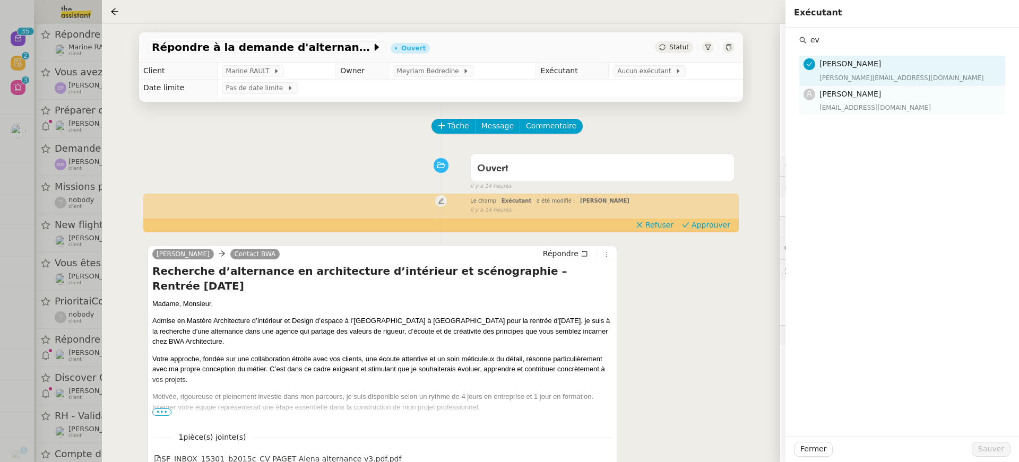
type input "ev"
click at [855, 92] on span "[PERSON_NAME]" at bounding box center [851, 94] width 62 height 8
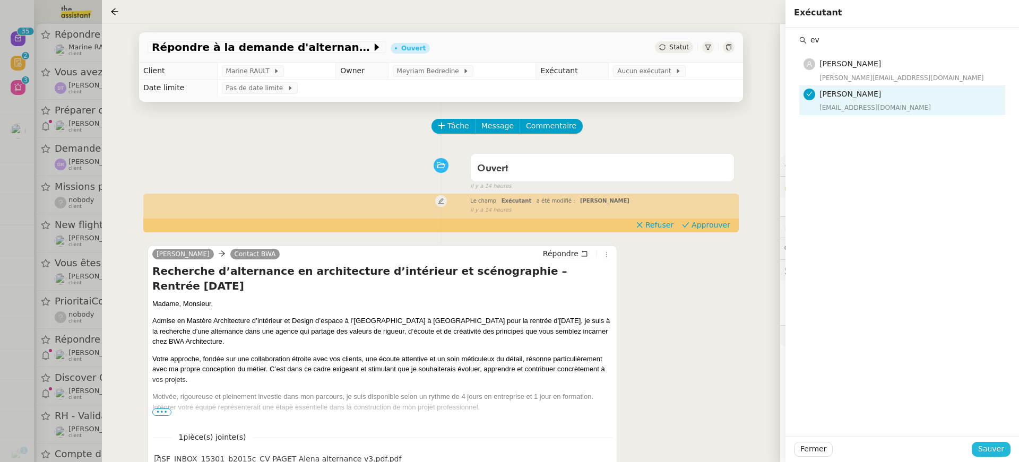
click at [1000, 451] on span "Sauver" at bounding box center [992, 449] width 26 height 12
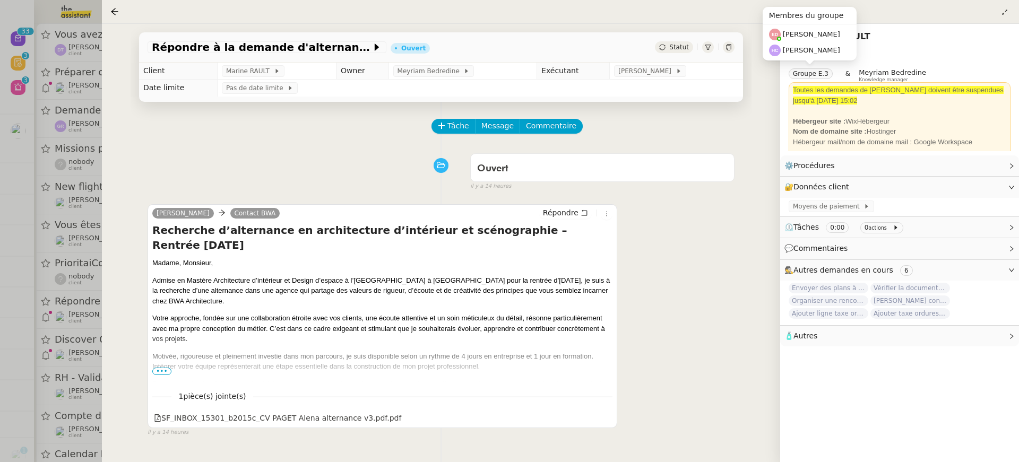
click at [129, 195] on div "Répondre à la demande d'alternance Ouvert Statut Client Marine RAULT Owner Meyr…" at bounding box center [441, 243] width 679 height 439
click at [24, 98] on div at bounding box center [509, 231] width 1019 height 462
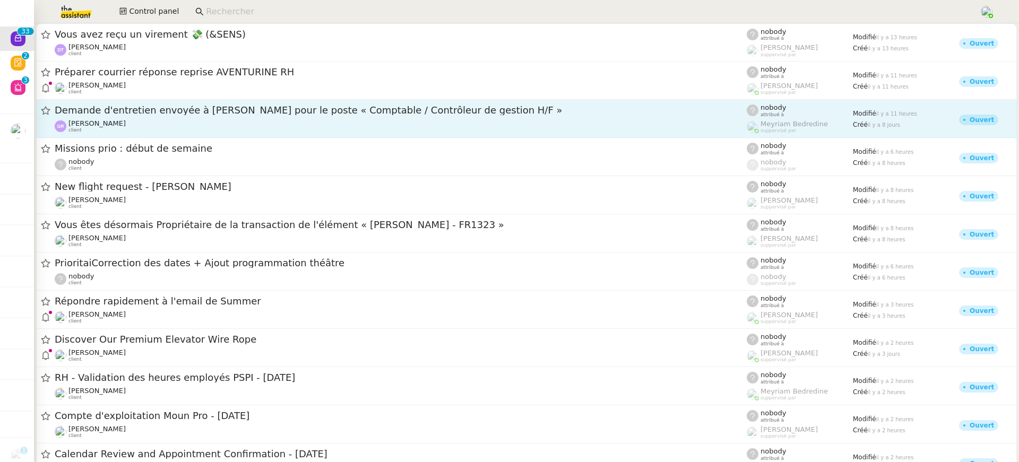
click at [135, 101] on link "Demande d'entretien envoyée à [PERSON_NAME] pour le poste « Comptable / Contrôl…" at bounding box center [526, 119] width 981 height 38
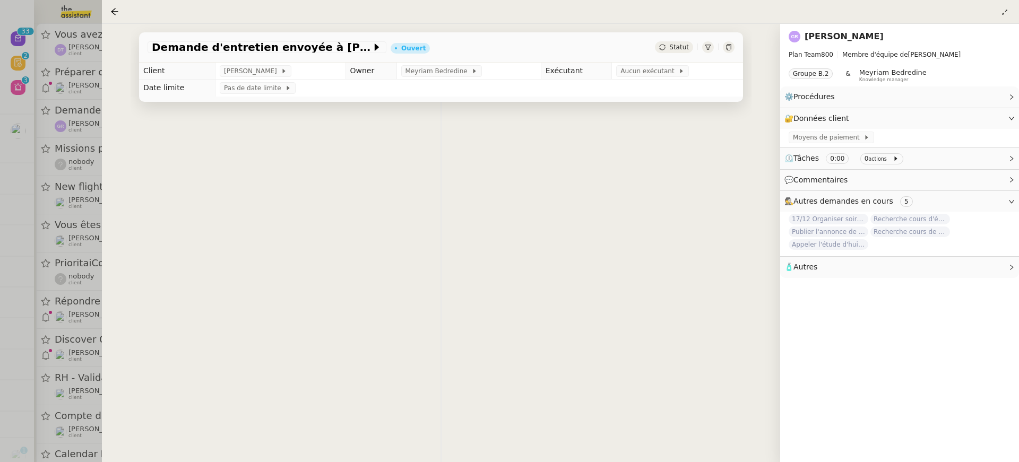
click at [53, 70] on div at bounding box center [509, 231] width 1019 height 462
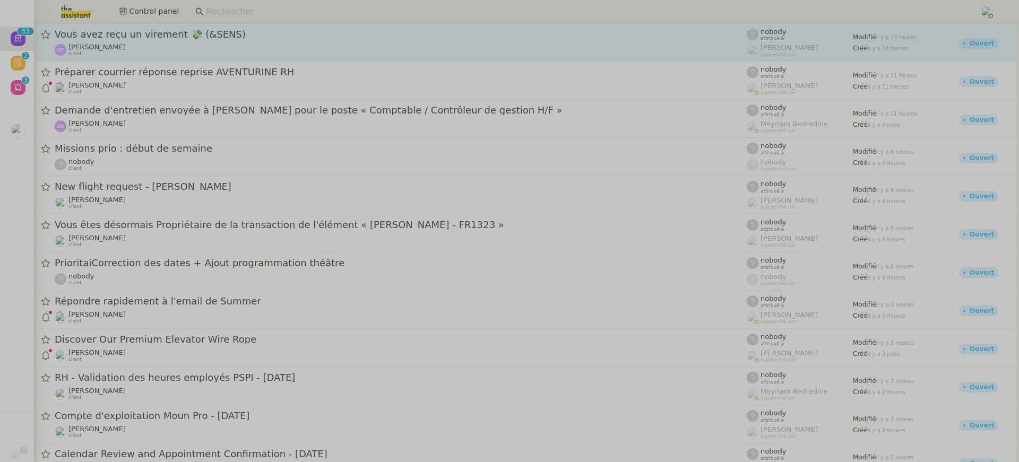
click at [144, 50] on div "[PERSON_NAME] client" at bounding box center [401, 50] width 692 height 14
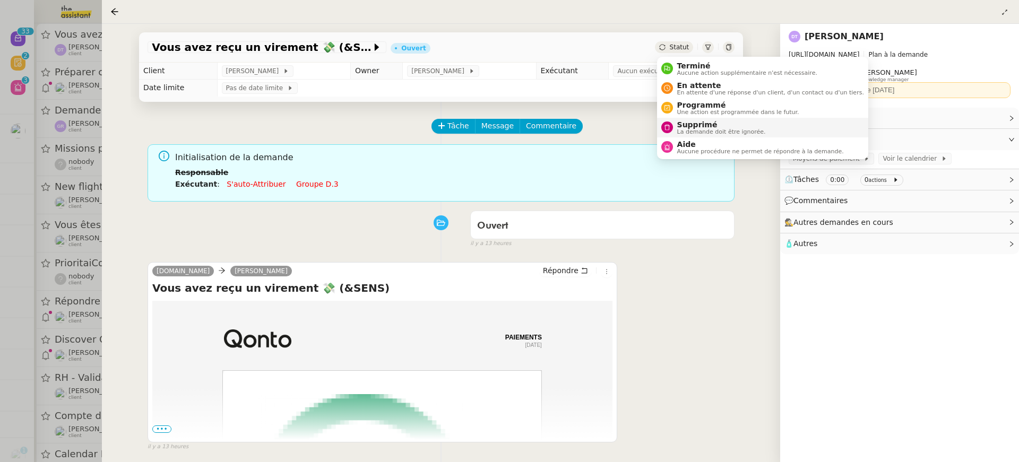
click at [727, 126] on span "Supprimé" at bounding box center [721, 125] width 89 height 8
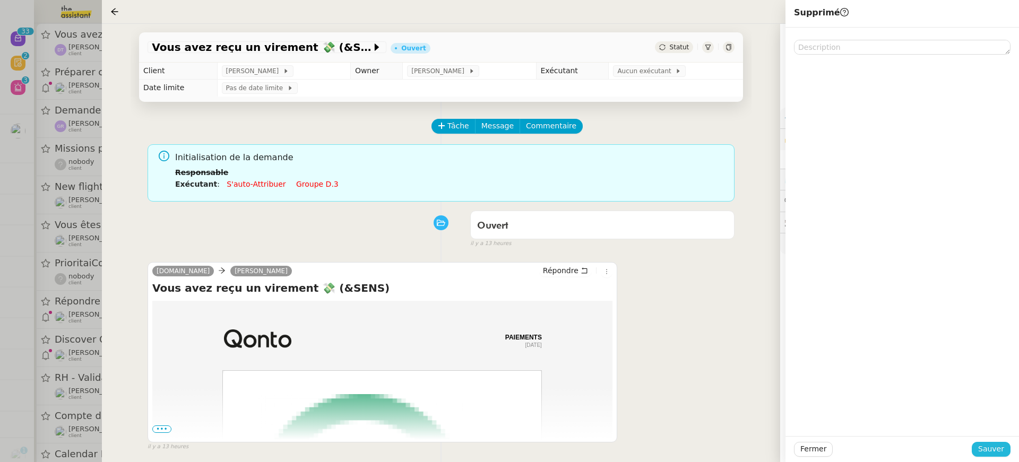
click at [1005, 453] on button "Sauver" at bounding box center [991, 449] width 39 height 15
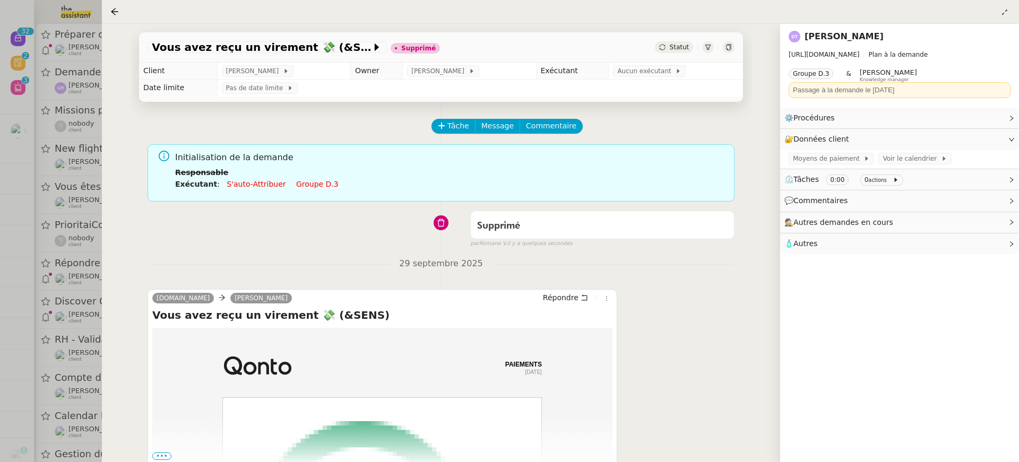
click at [109, 52] on div "Vous avez reçu un virement 💸 (&SENS) Supprimé Statut Client [PERSON_NAME] Owner…" at bounding box center [441, 243] width 679 height 439
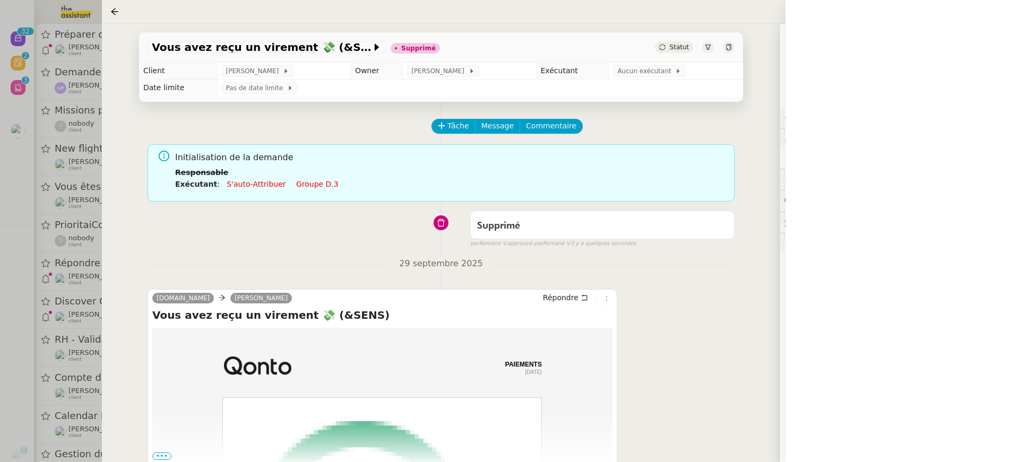
click at [73, 52] on div at bounding box center [509, 231] width 1019 height 462
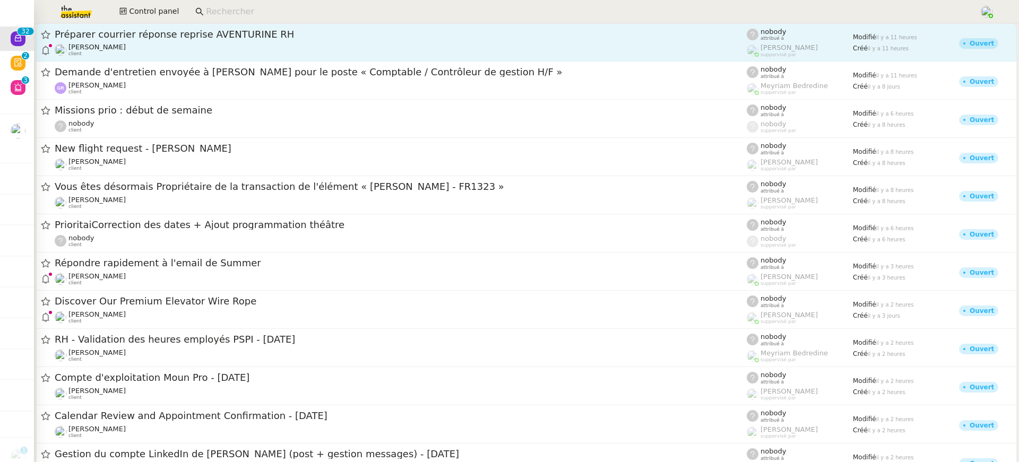
click at [147, 47] on div "[PERSON_NAME] client" at bounding box center [401, 50] width 692 height 14
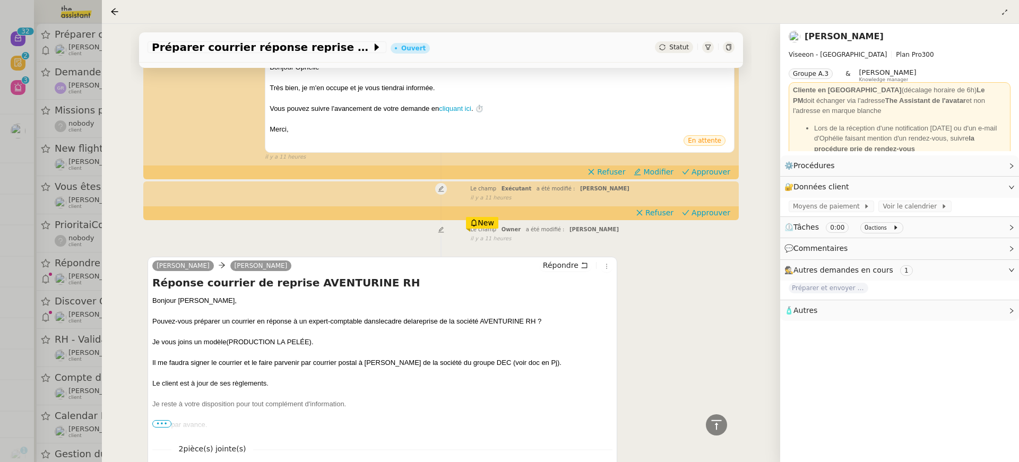
scroll to position [181, 0]
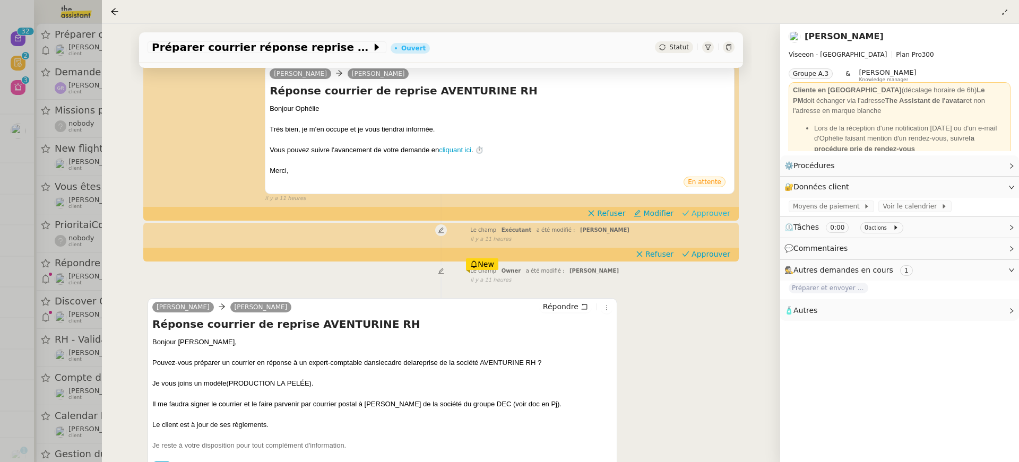
click at [711, 210] on span "Approuver" at bounding box center [711, 213] width 39 height 11
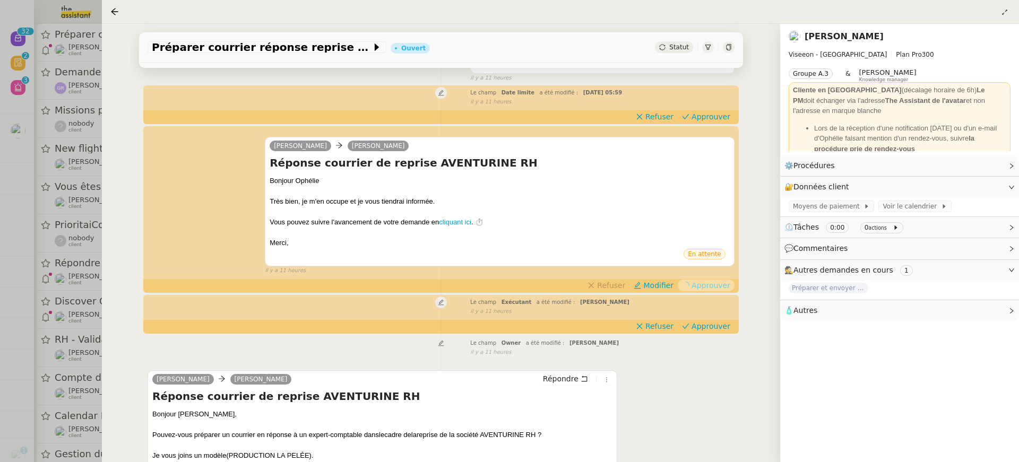
scroll to position [0, 0]
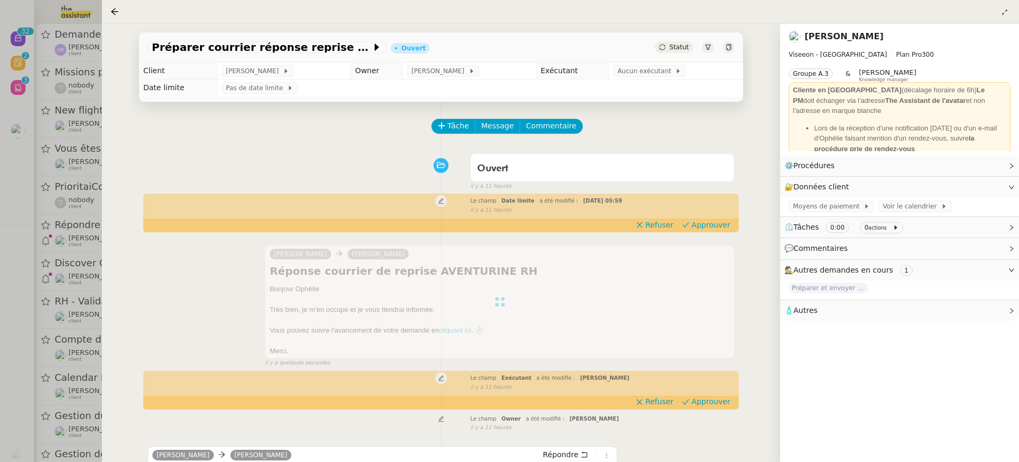
click at [720, 392] on div "Le champ Exécutant a été modifié : [PERSON_NAME] false il y a 11 heures" at bounding box center [441, 382] width 587 height 20
click at [717, 405] on span "Approuver" at bounding box center [711, 402] width 39 height 11
click at [707, 229] on span "Approuver" at bounding box center [711, 225] width 39 height 11
click at [69, 108] on div at bounding box center [509, 231] width 1019 height 462
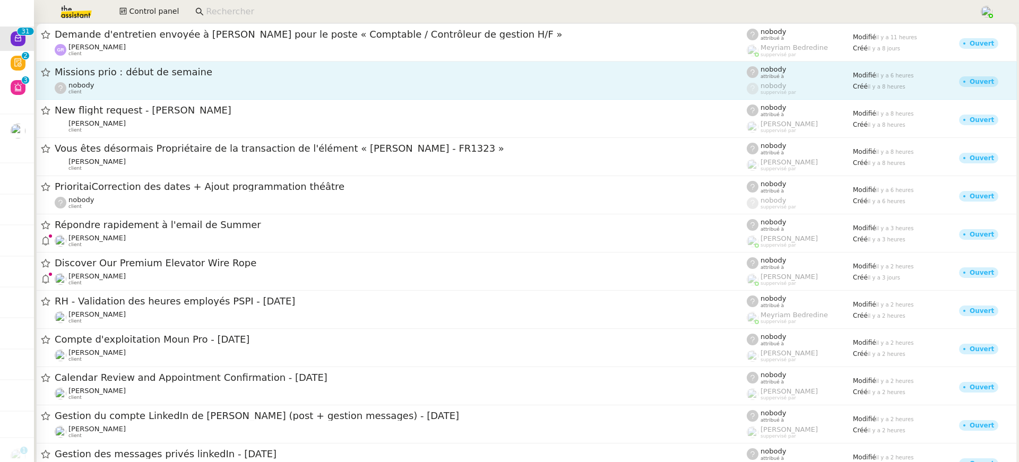
click at [203, 81] on div "nobody client" at bounding box center [401, 88] width 692 height 14
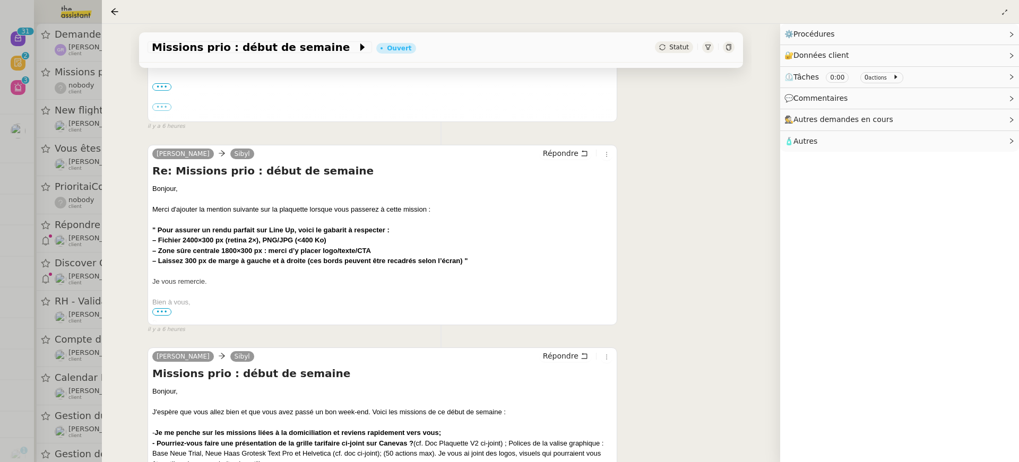
scroll to position [512, 0]
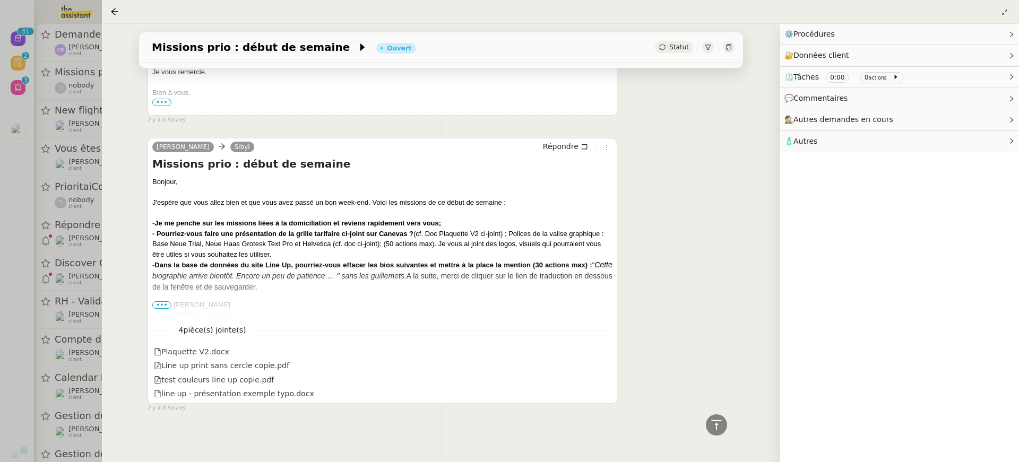
click at [11, 128] on div at bounding box center [509, 231] width 1019 height 462
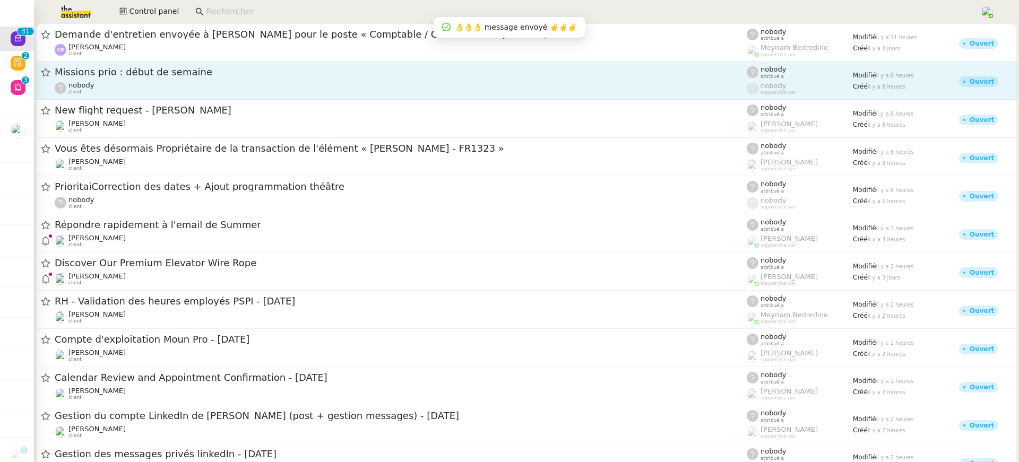
click at [156, 62] on link "Missions prio : début de semaine nobody client nobody attribué à nobody supperv…" at bounding box center [526, 81] width 981 height 38
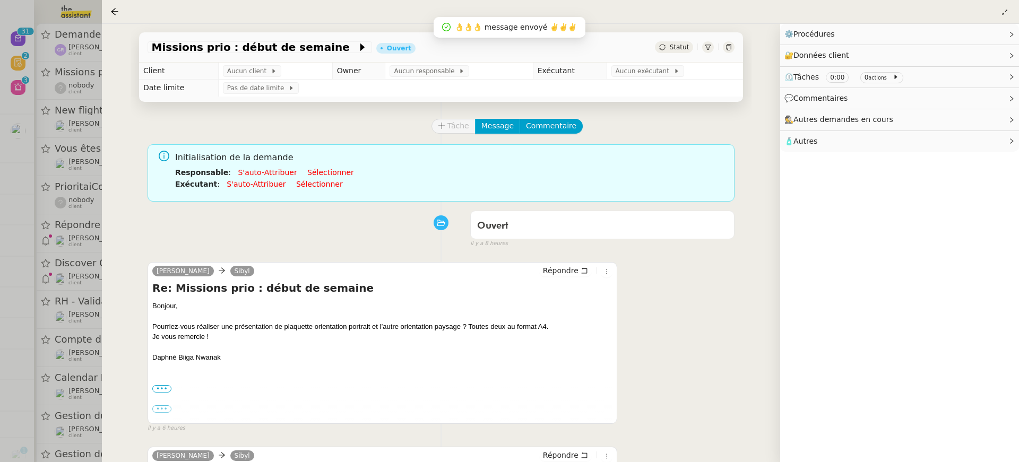
click at [44, 18] on div at bounding box center [509, 231] width 1019 height 462
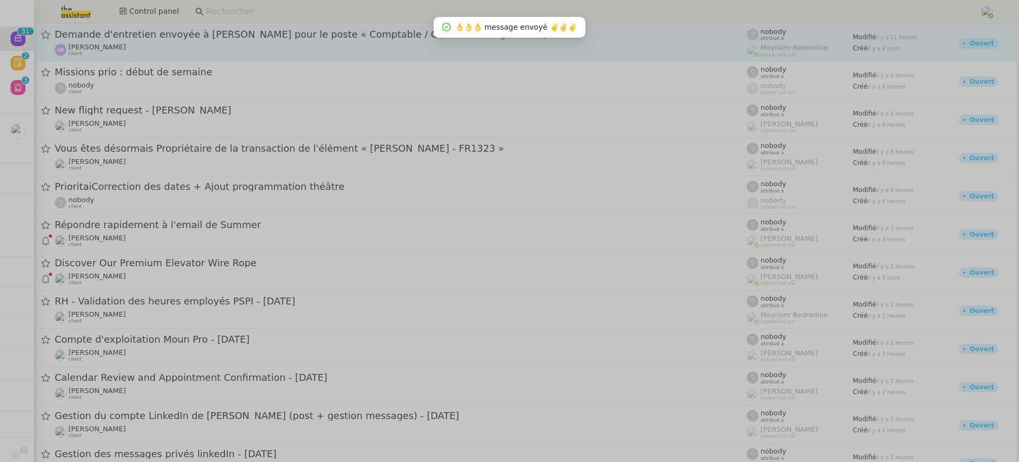
click at [158, 24] on link "Demande d'entretien envoyée à [PERSON_NAME] pour le poste « Comptable / Contrôl…" at bounding box center [526, 42] width 981 height 38
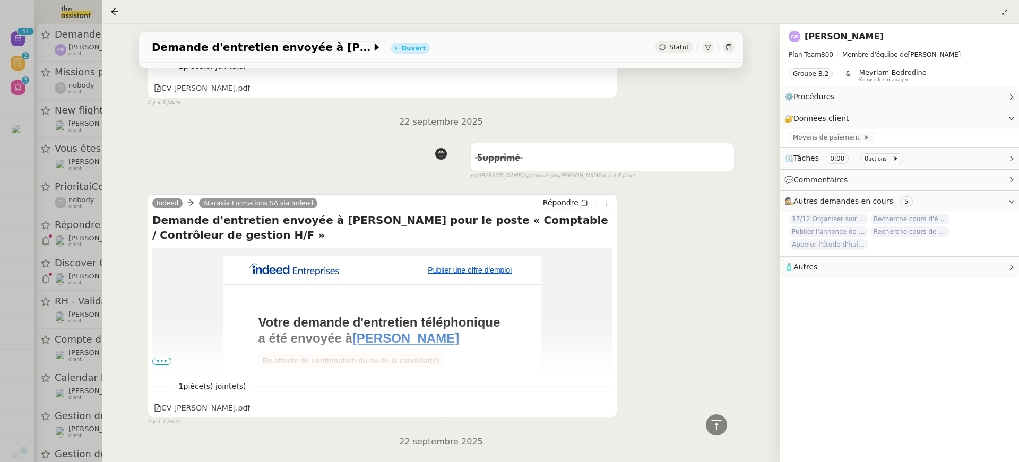
scroll to position [1999, 0]
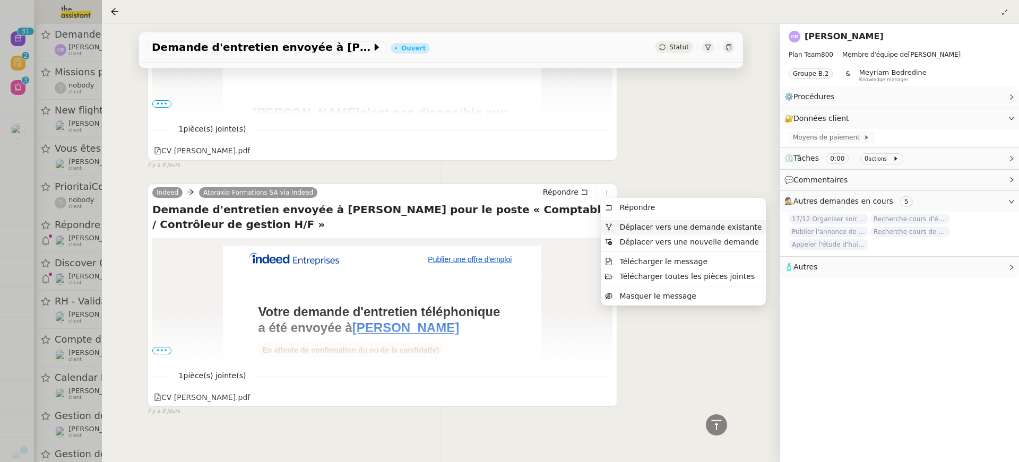
click at [628, 226] on span "Déplacer vers une demande existante" at bounding box center [691, 227] width 142 height 8
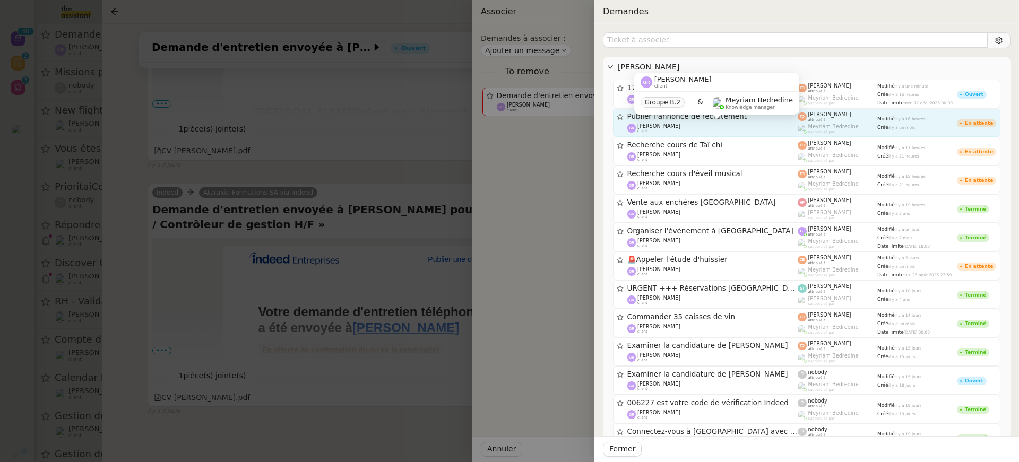
click at [730, 129] on div "[PERSON_NAME] client" at bounding box center [713, 128] width 171 height 11
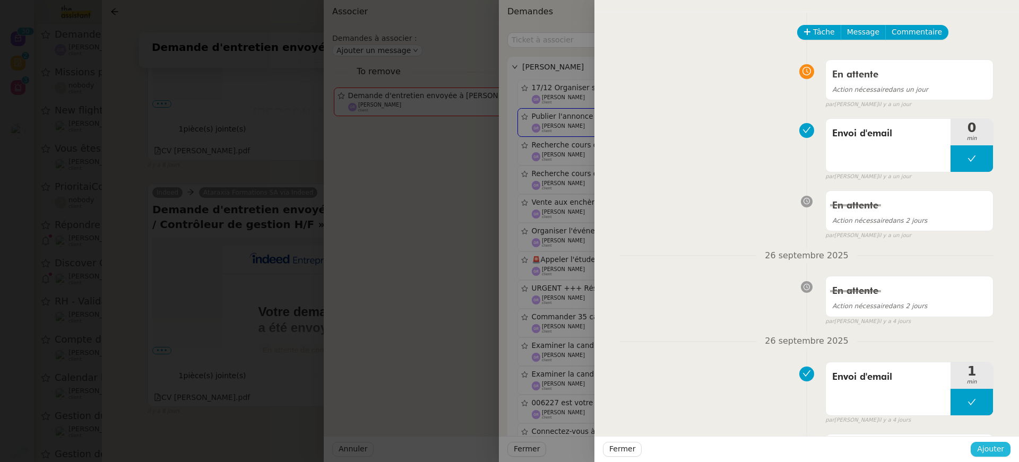
click at [999, 456] on button "Ajouter" at bounding box center [991, 449] width 40 height 15
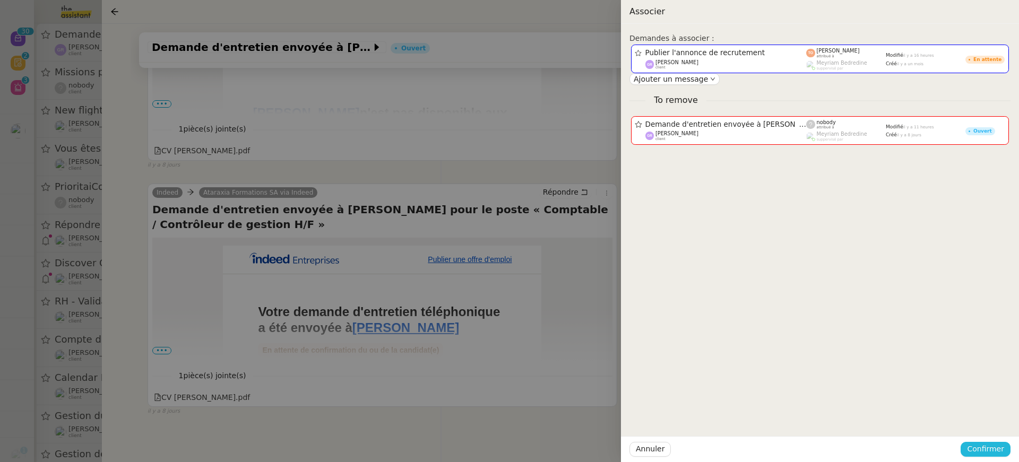
click at [999, 456] on button "Confirmer" at bounding box center [986, 449] width 50 height 15
click at [996, 423] on span "Ajouter" at bounding box center [986, 421] width 27 height 11
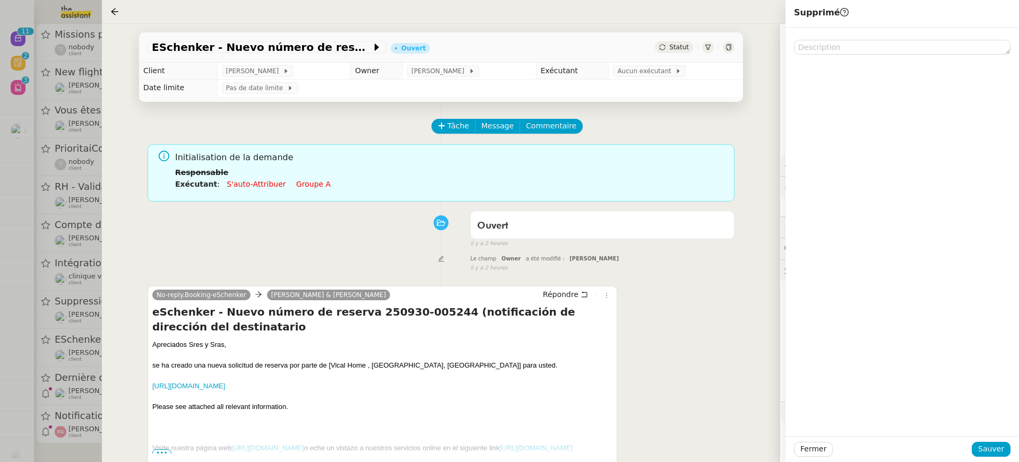
click at [290, 194] on div "Initialisation de la demande Responsable Exécutant : S'auto-attribuer Groupe a" at bounding box center [450, 174] width 551 height 47
click at [296, 184] on link "Groupe a" at bounding box center [313, 184] width 35 height 8
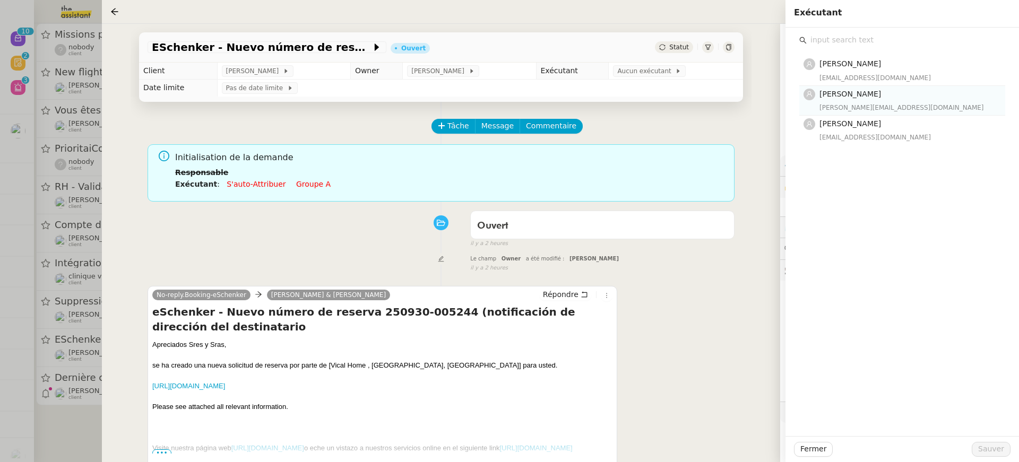
click at [915, 91] on h4 "[PERSON_NAME]" at bounding box center [909, 94] width 179 height 12
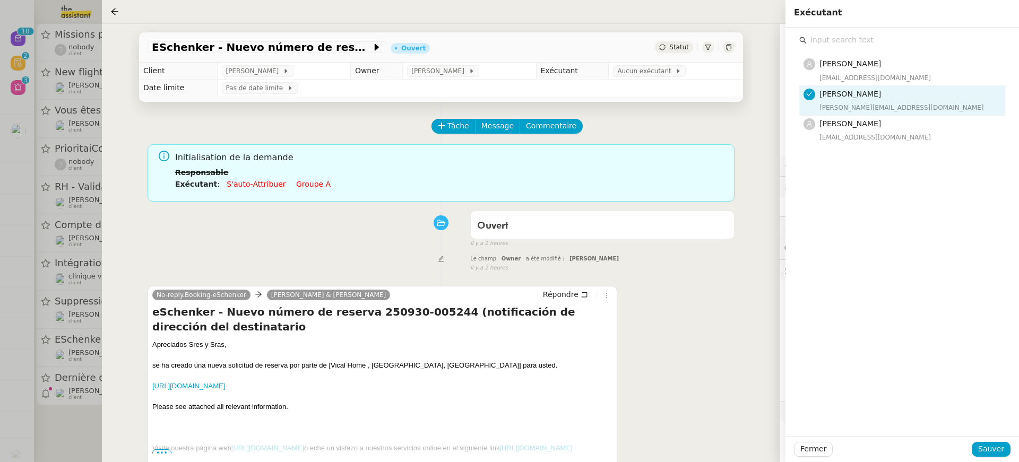
click at [1000, 459] on div "Fermer Sauver" at bounding box center [903, 449] width 234 height 26
click at [997, 456] on button "Sauver" at bounding box center [991, 449] width 39 height 15
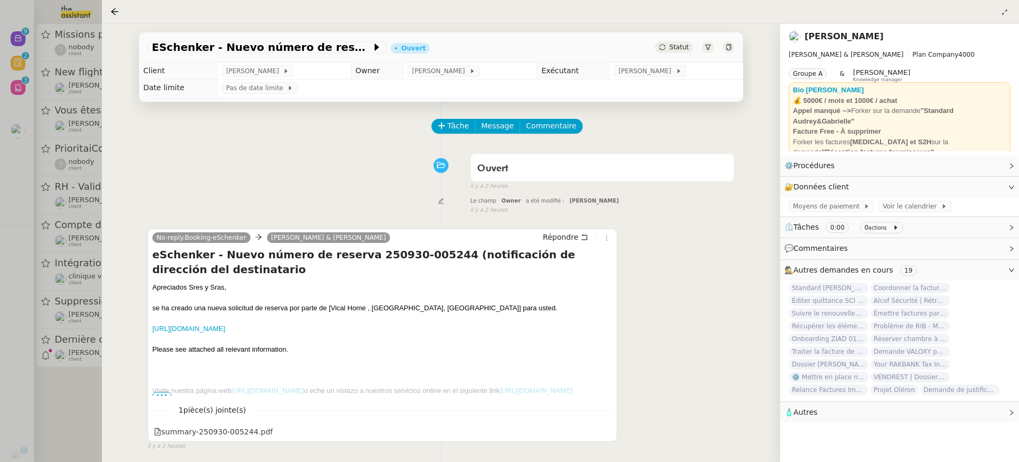
click at [46, 401] on div at bounding box center [509, 231] width 1019 height 462
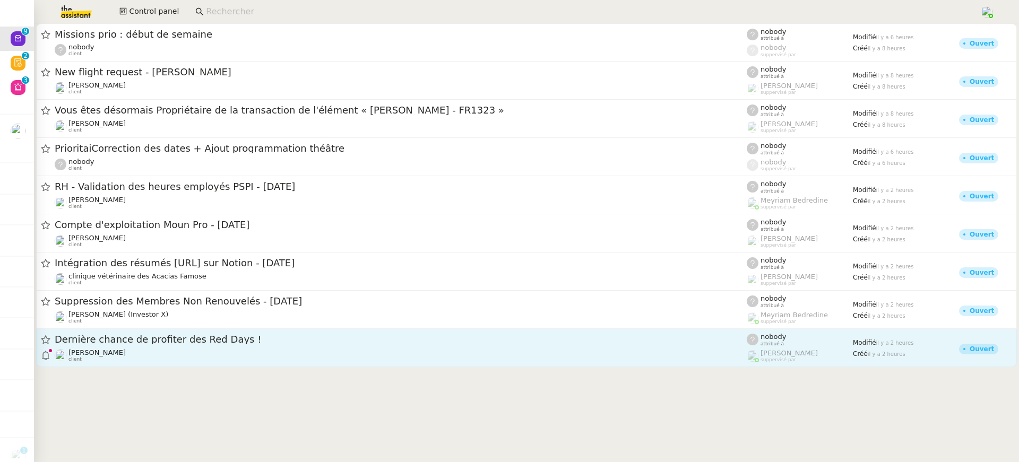
click at [178, 365] on link "Dernière chance de profiter des Red Days ! Gabrielle Tavernier client nobody at…" at bounding box center [526, 348] width 981 height 38
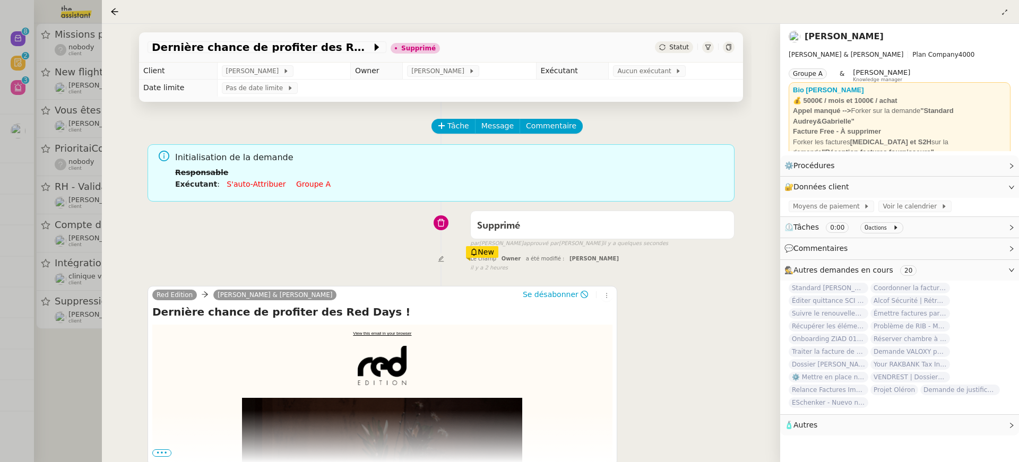
click at [65, 114] on div at bounding box center [509, 231] width 1019 height 462
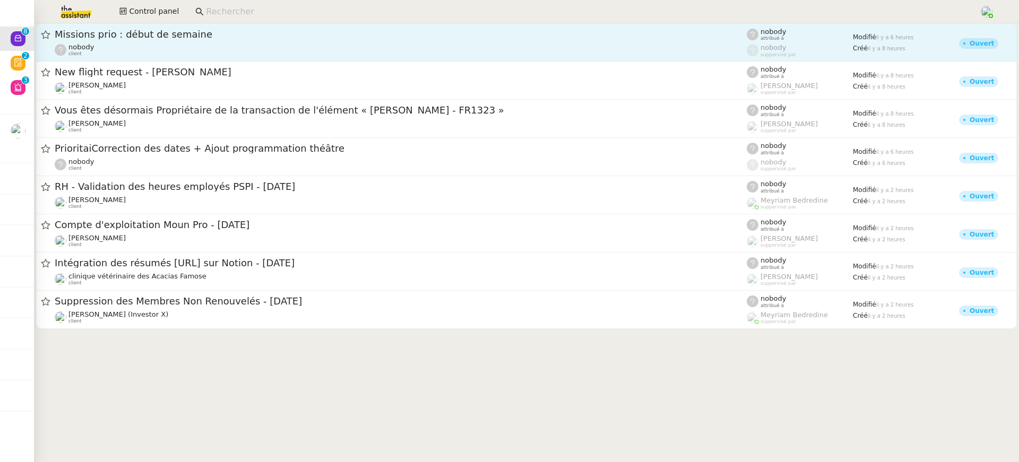
click at [181, 56] on div "nobody client" at bounding box center [401, 50] width 692 height 14
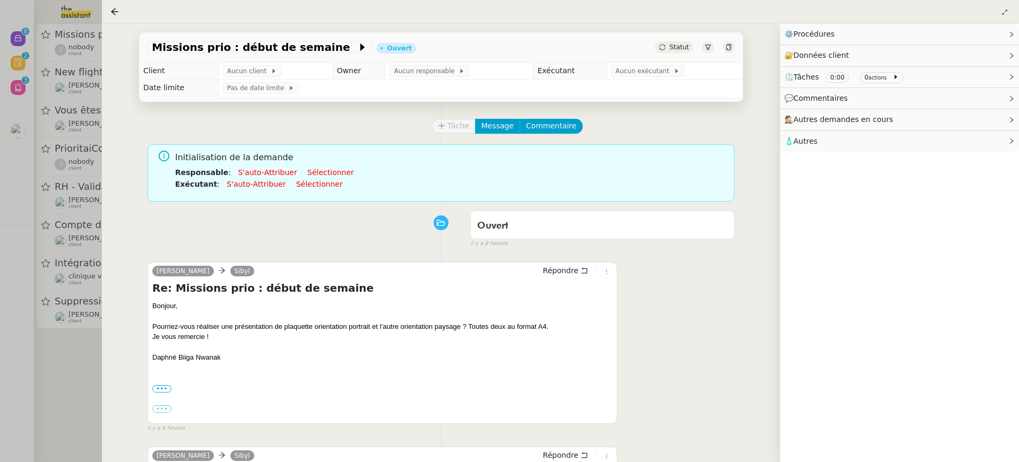
click at [46, 201] on div at bounding box center [509, 231] width 1019 height 462
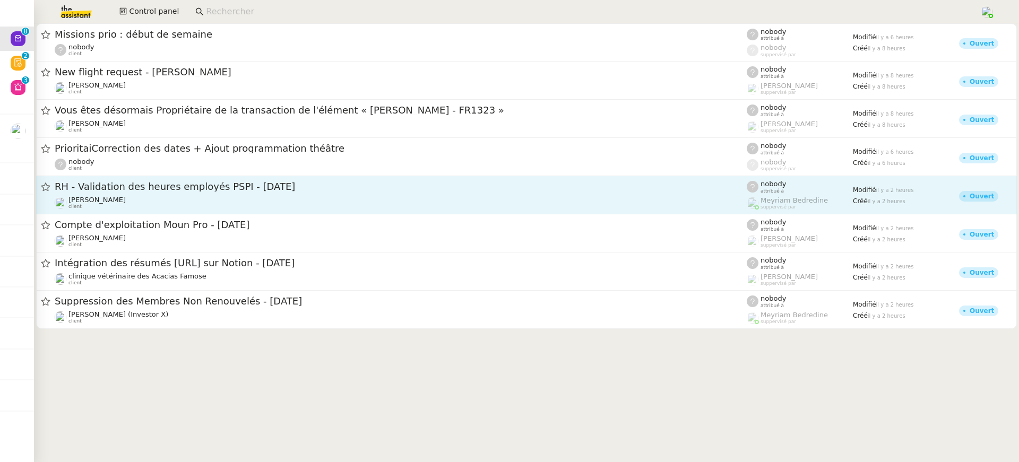
click at [157, 178] on link "RH - Validation des heures employés PSPI - septembre 2025 Pierrick Morel client…" at bounding box center [526, 195] width 981 height 38
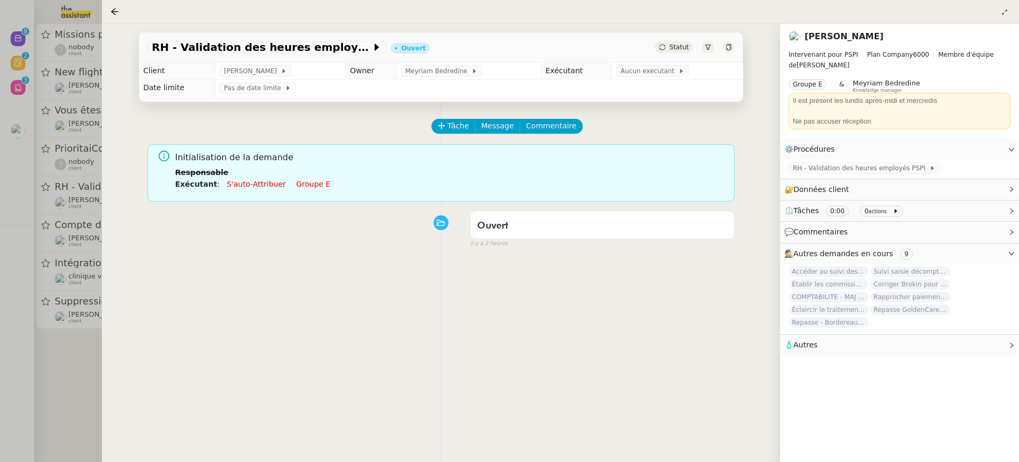
click at [57, 115] on div at bounding box center [509, 231] width 1019 height 462
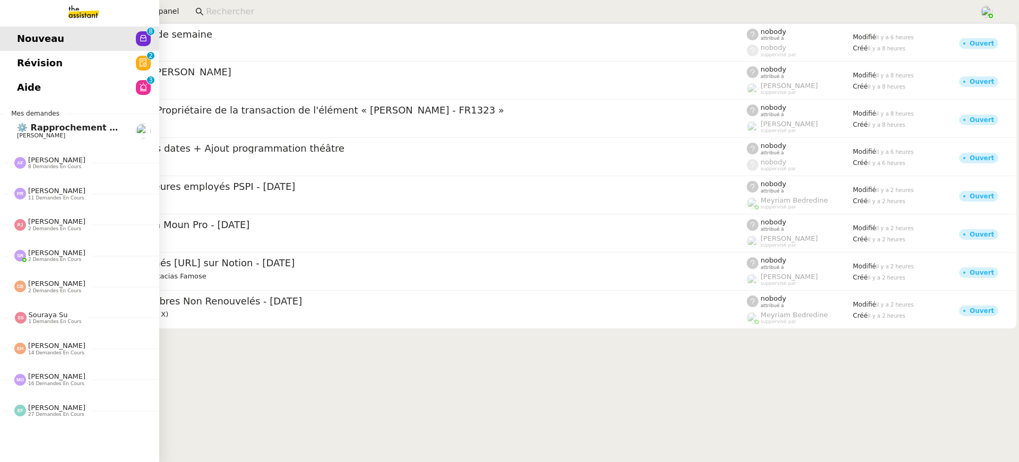
click at [15, 65] on link "Révision 0 1 2 3 4 5 6 7 8 9" at bounding box center [79, 63] width 159 height 24
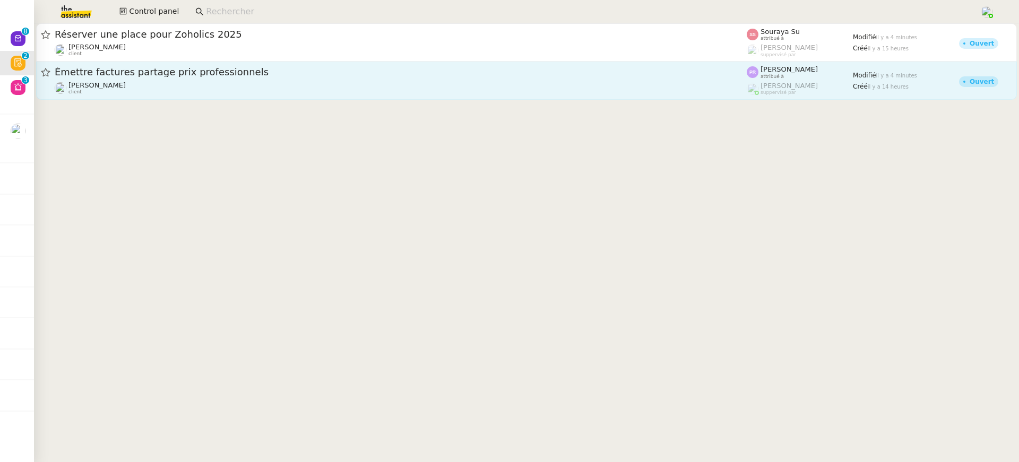
click at [600, 74] on span "Émettre factures partage prix professionnels" at bounding box center [401, 72] width 692 height 10
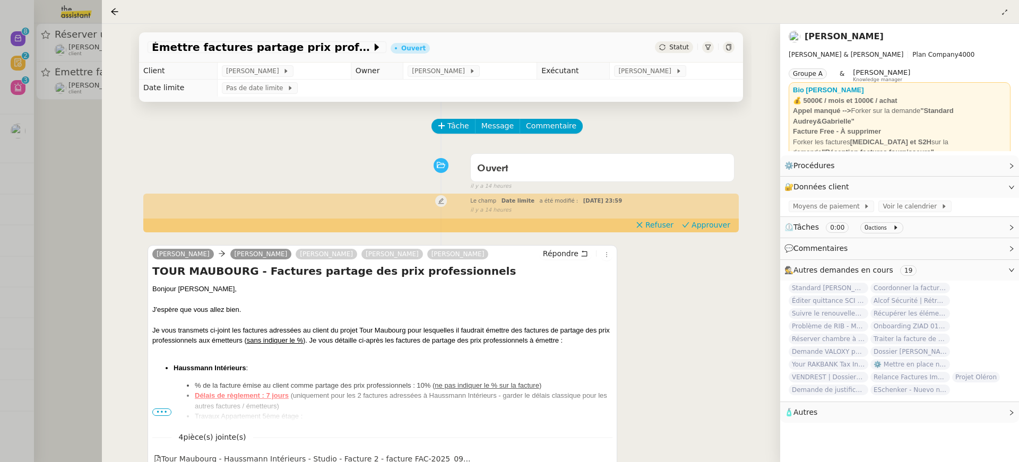
click at [731, 233] on div "Tâche Message Commentaire Veuillez patienter une erreur s'est produite 👌👌👌 mess…" at bounding box center [441, 333] width 621 height 462
click at [725, 227] on span "Approuver" at bounding box center [711, 225] width 39 height 11
click at [45, 92] on div at bounding box center [509, 231] width 1019 height 462
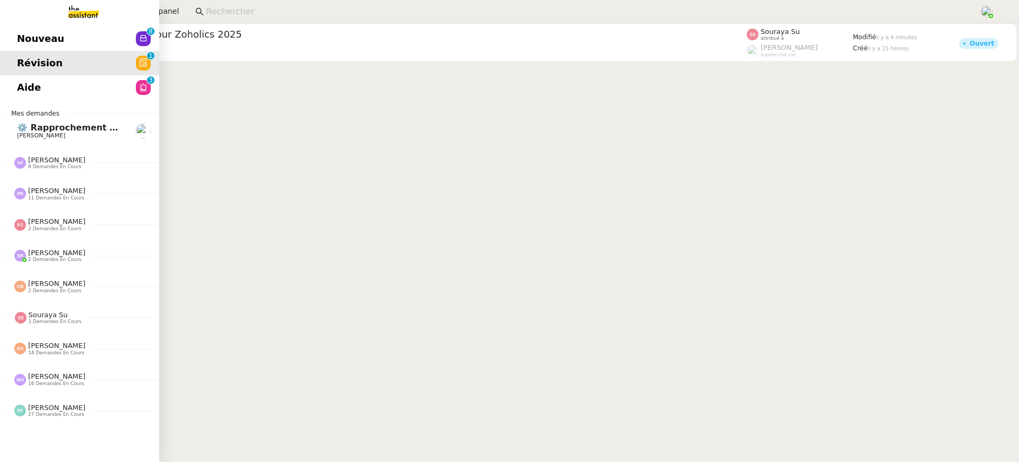
drag, startPoint x: 30, startPoint y: 76, endPoint x: 28, endPoint y: 70, distance: 6.1
click at [30, 76] on link "Aide 0 1 2 3 4 5 6 7 8 9" at bounding box center [79, 87] width 159 height 24
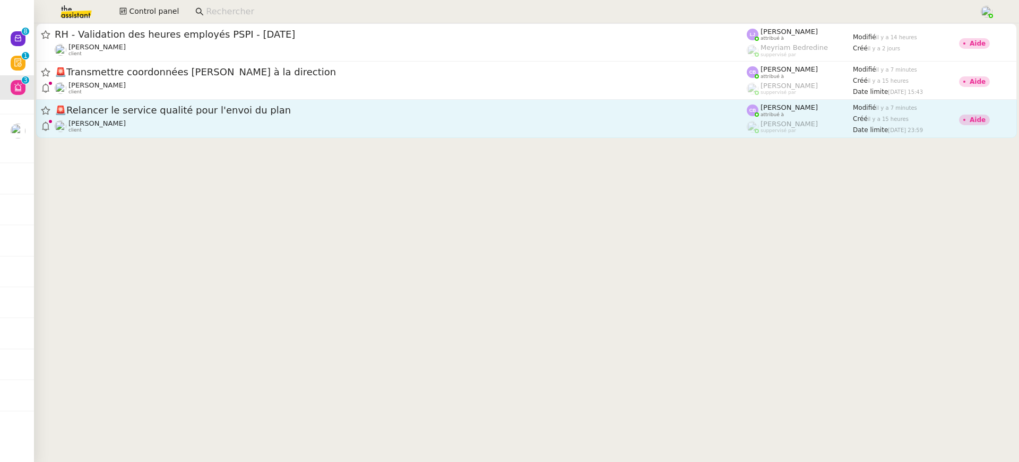
click at [546, 112] on span "🚨 Relancer le service qualité pour l'envoi du plan" at bounding box center [401, 111] width 692 height 10
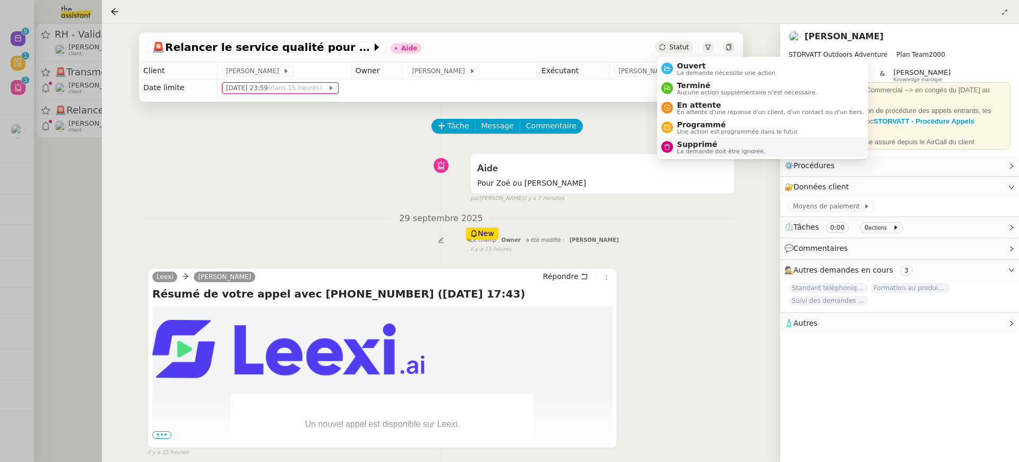
click at [733, 145] on span "Supprimé" at bounding box center [721, 144] width 89 height 8
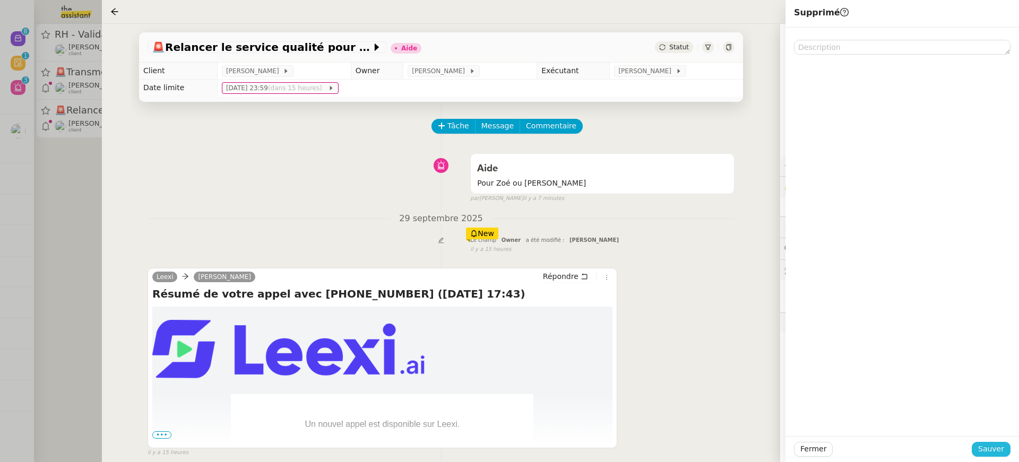
click at [982, 442] on button "Sauver" at bounding box center [991, 449] width 39 height 15
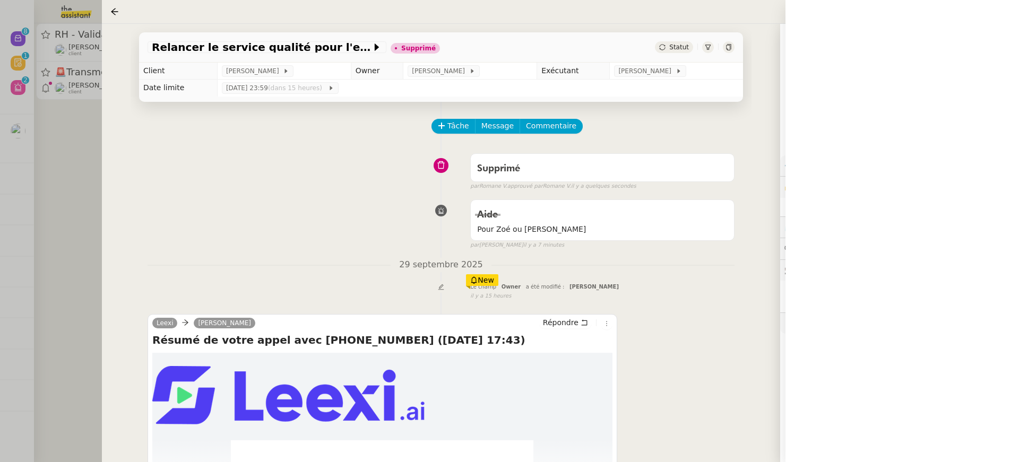
click at [105, 176] on div "Relancer le service qualité pour l'envoi du plan Supprimé Statut Client Franck …" at bounding box center [441, 243] width 679 height 439
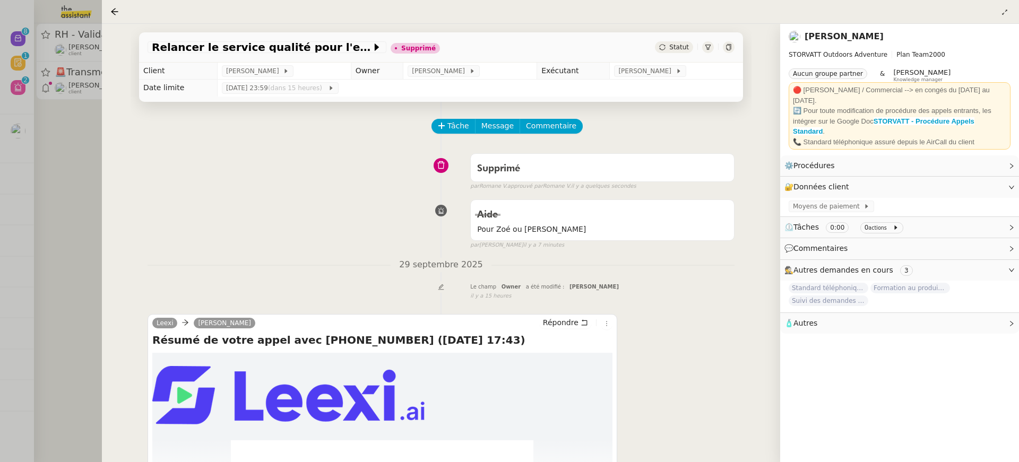
click at [33, 117] on div at bounding box center [509, 231] width 1019 height 462
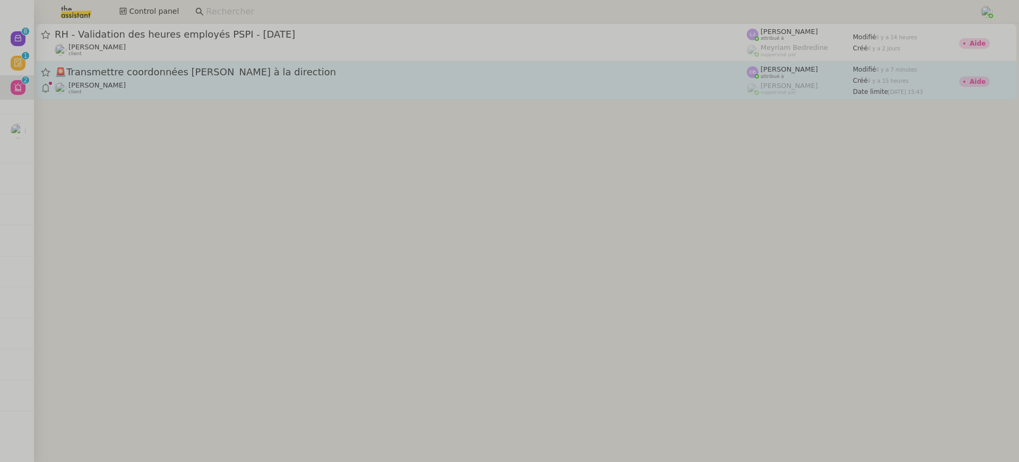
click at [167, 81] on div "Franck MUFFAT-JEANDET client" at bounding box center [401, 88] width 692 height 14
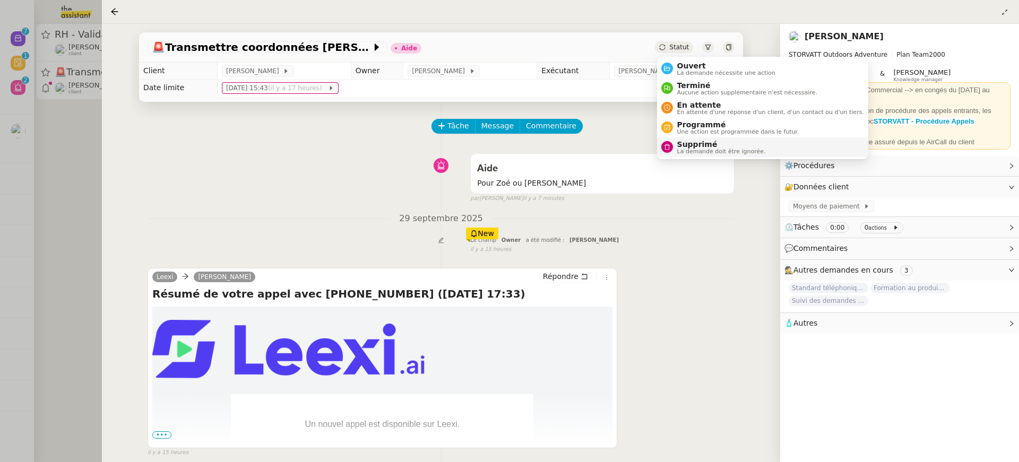
click at [721, 147] on span "Supprimé" at bounding box center [721, 144] width 89 height 8
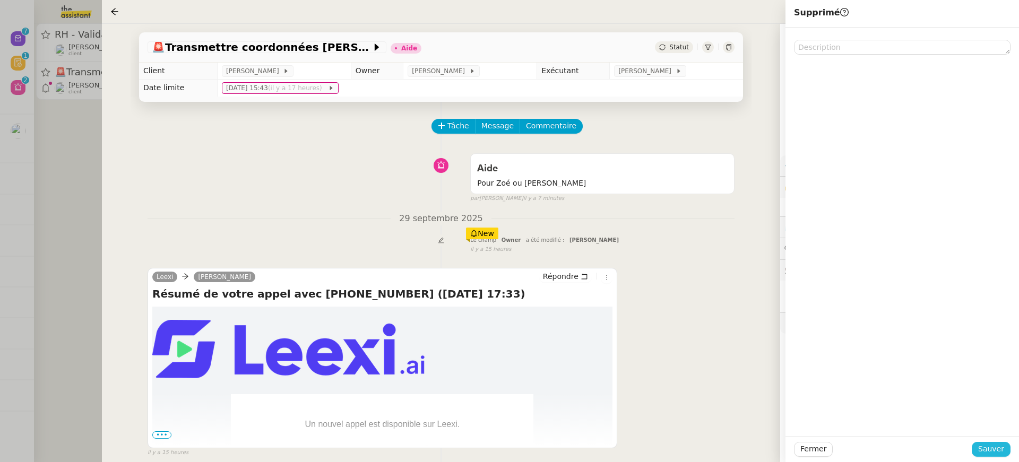
click at [1005, 450] on button "Sauver" at bounding box center [991, 449] width 39 height 15
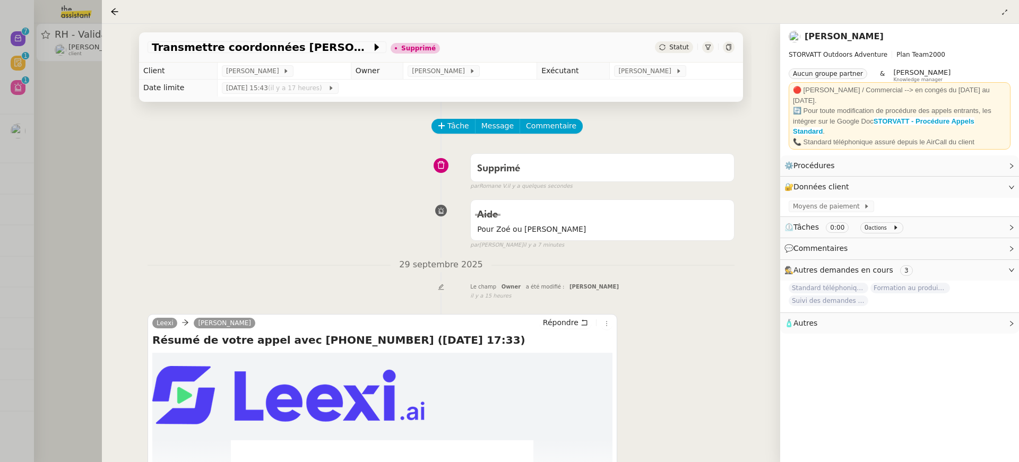
click at [16, 153] on div at bounding box center [509, 231] width 1019 height 462
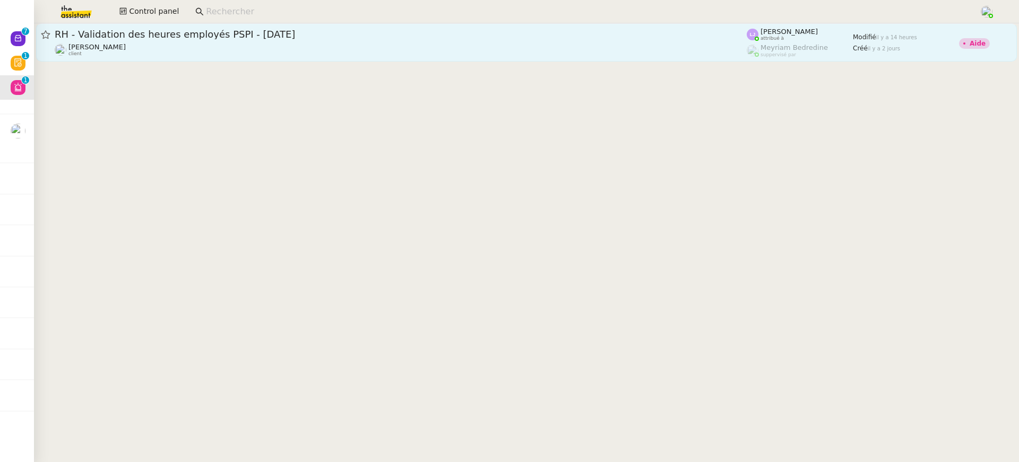
click at [126, 49] on div "Fanny Eyraud client" at bounding box center [401, 50] width 692 height 14
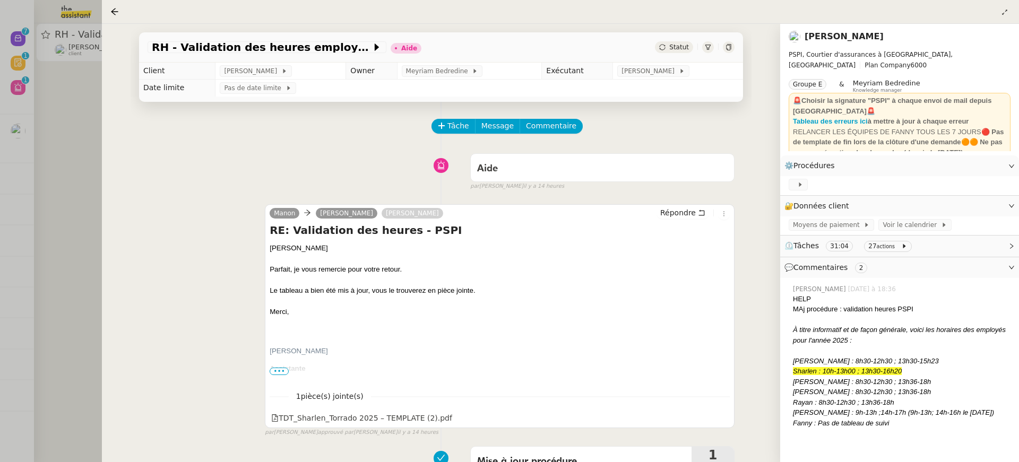
click at [54, 114] on div at bounding box center [509, 231] width 1019 height 462
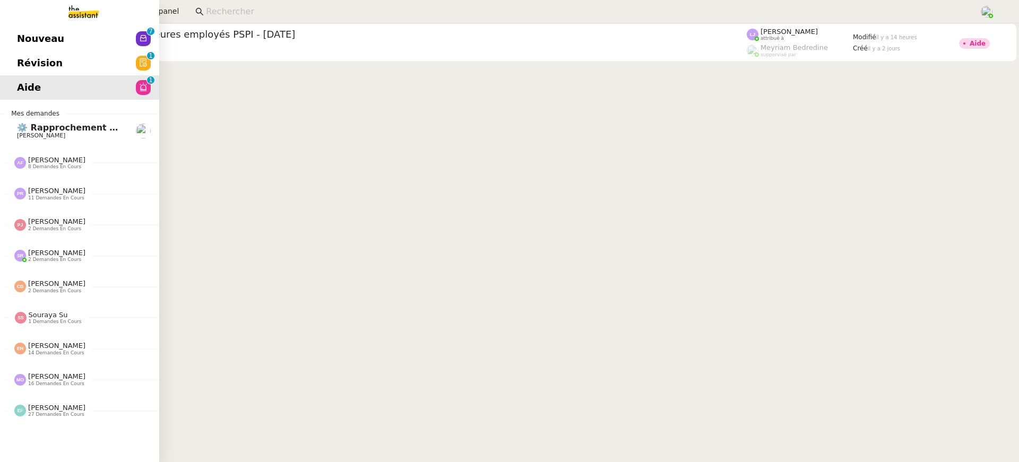
click at [7, 65] on link "Révision 0 1 2 3 4 5 6 7 8 9" at bounding box center [79, 63] width 159 height 24
